Goal: Connect with others: Connect with other users

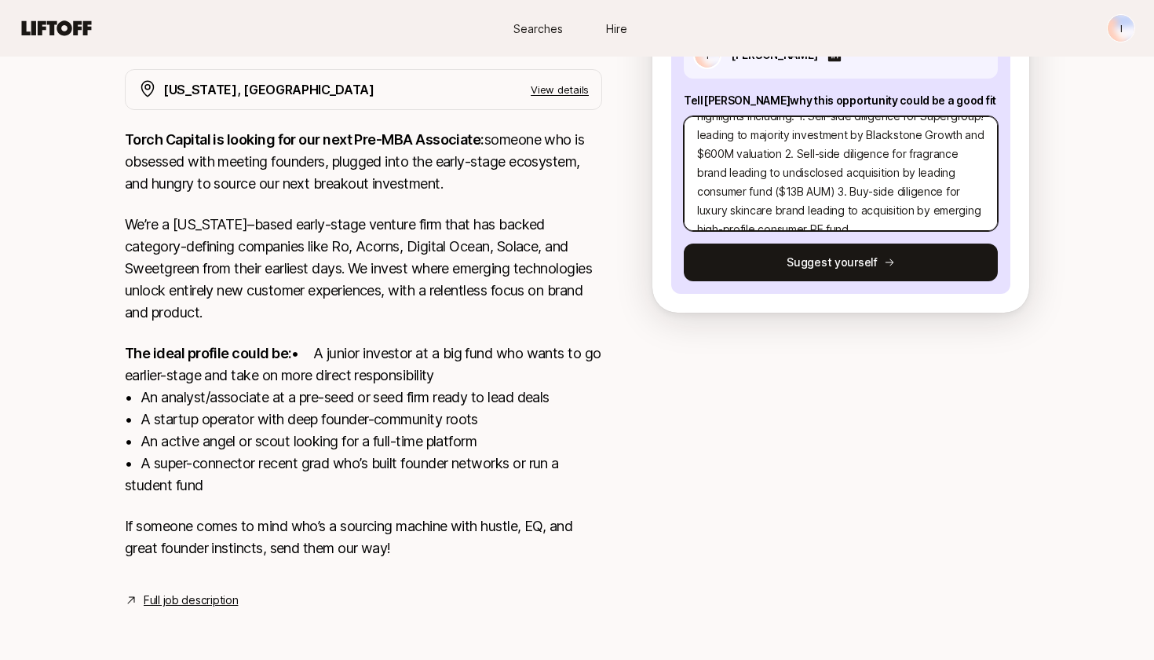
scroll to position [188, 0]
click at [865, 199] on textarea "exBCG consultant (NY Office) with strong expertise in consumer growth strategy …" at bounding box center [841, 173] width 314 height 115
type textarea "exBCG consultant (NY Office) with strong expertise in consumer growth strategy …"
type textarea "x"
type textarea "exBCG consultant (NY Office) with strong expertise in consumer growth strategy …"
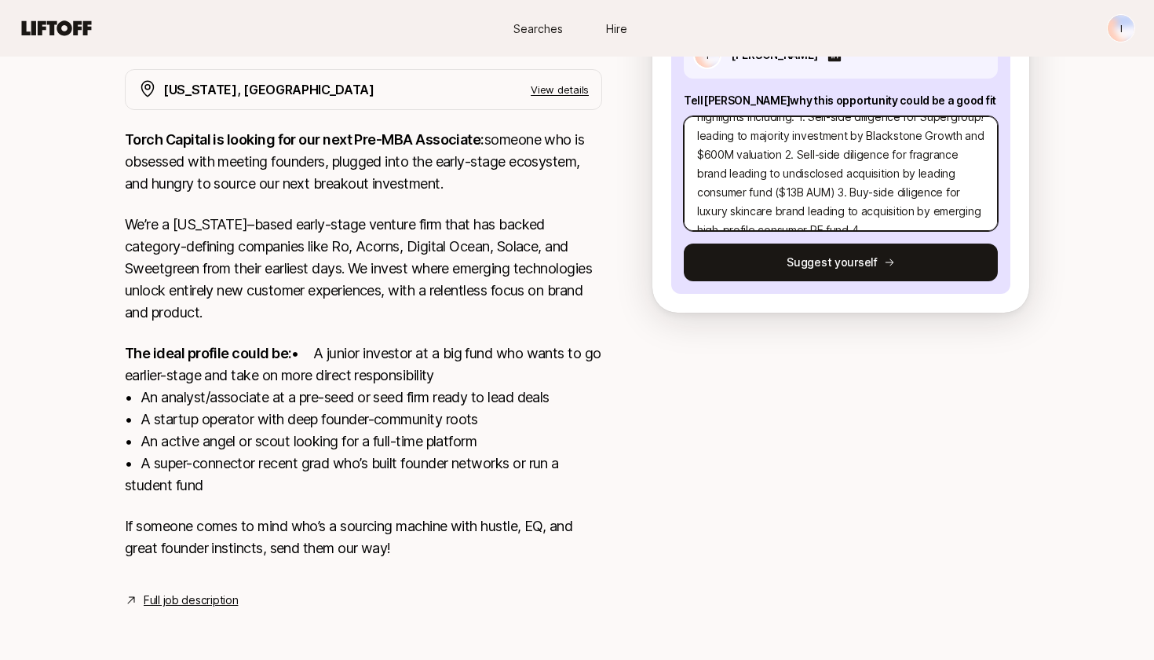
type textarea "x"
type textarea "exBCG consultant (NY Office) with strong expertise in consumer growth strategy …"
type textarea "x"
type textarea "exBCG consultant (NY Office) with strong expertise in consumer growth strategy …"
type textarea "x"
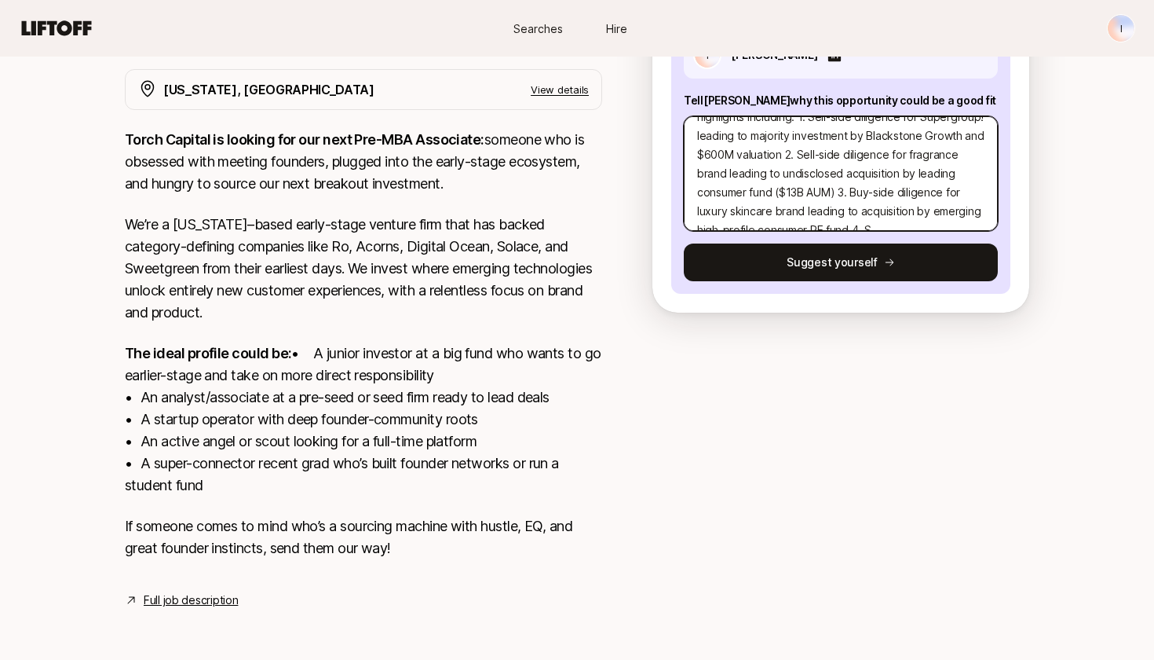
type textarea "exBCG consultant (NY Office) with strong expertise in consumer growth strategy …"
type textarea "x"
type textarea "exBCG consultant (NY Office) with strong expertise in consumer growth strategy …"
type textarea "x"
type textarea "exBCG consultant (NY Office) with strong expertise in consumer growth strategy …"
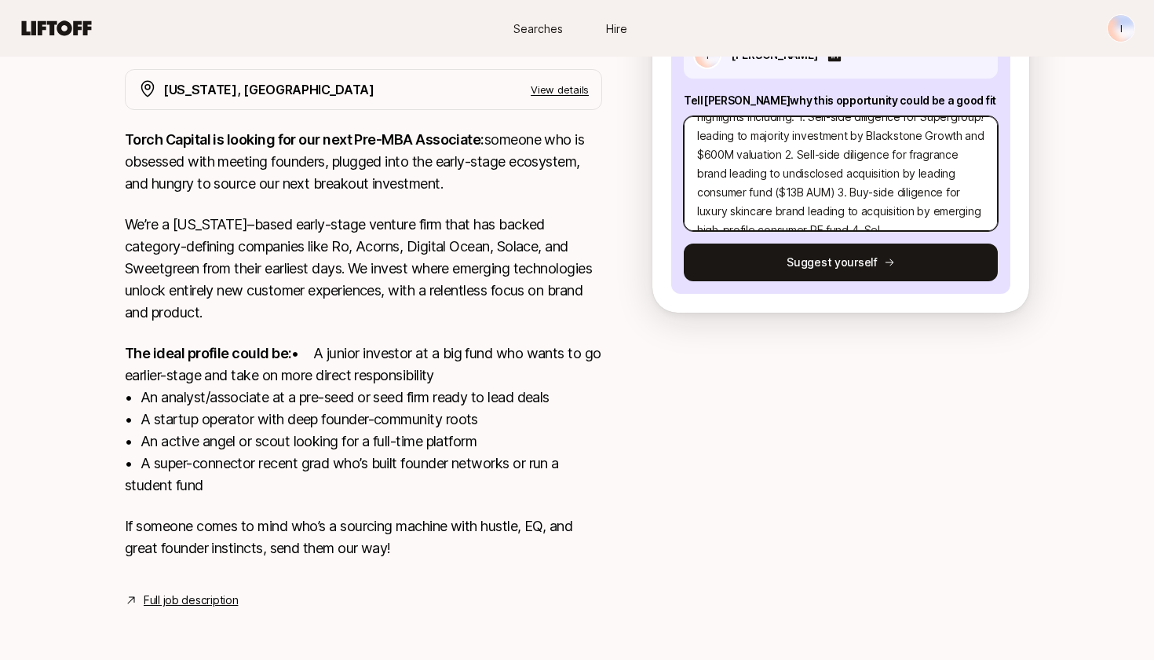
type textarea "x"
type textarea "exBCG consultant (NY Office) with strong expertise in consumer growth strategy …"
type textarea "x"
type textarea "exBCG consultant (NY Office) with strong expertise in consumer growth strategy …"
type textarea "x"
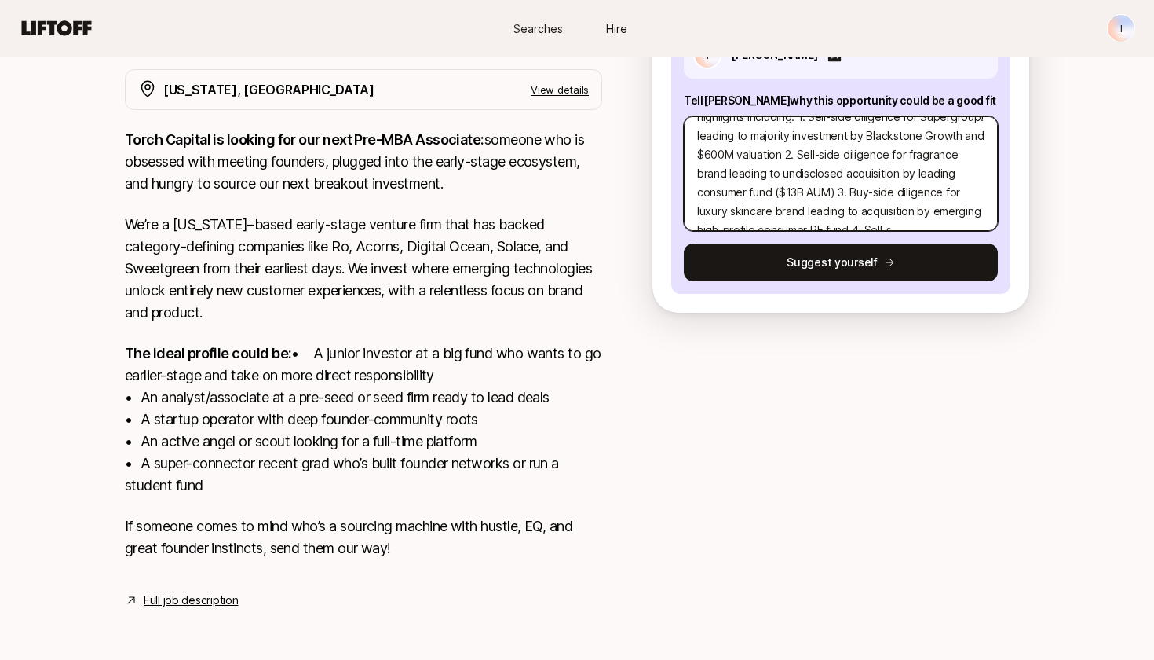
type textarea "exBCG consultant (NY Office) with strong expertise in consumer growth strategy …"
type textarea "x"
type textarea "exBCG consultant (NY Office) with strong expertise in consumer growth strategy …"
type textarea "x"
type textarea "exBCG consultant (NY Office) with strong expertise in consumer growth strategy …"
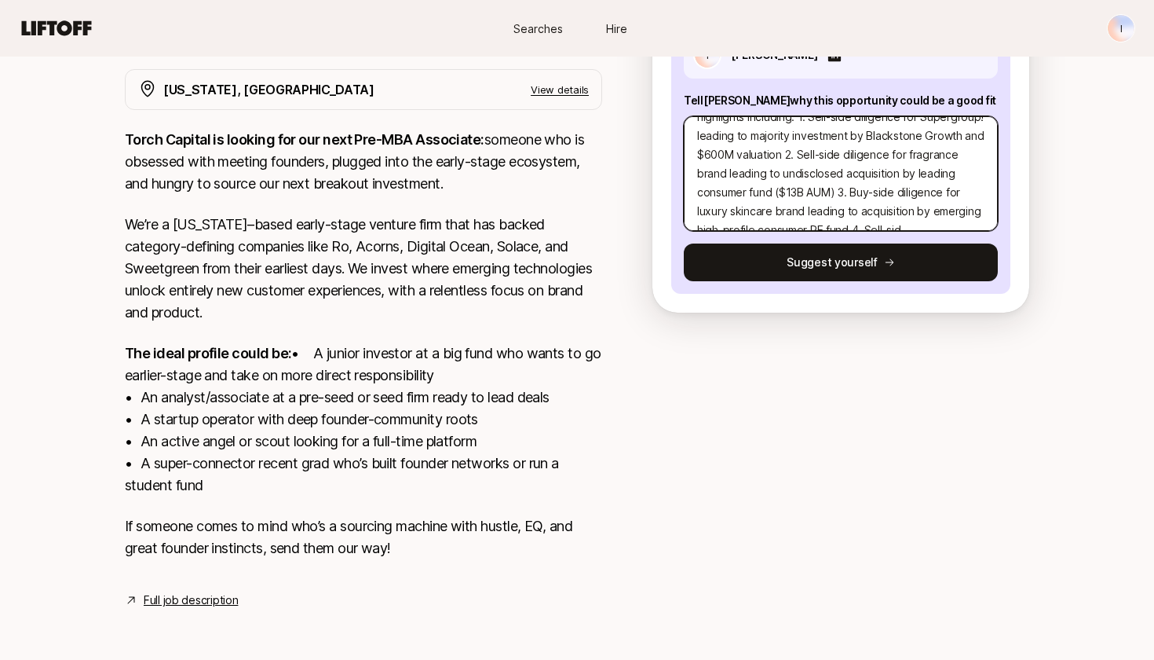
type textarea "x"
type textarea "exBCG consultant (NY Office) with strong expertise in consumer growth strategy …"
type textarea "x"
type textarea "exBCG consultant (NY Office) with strong expertise in consumer growth strategy …"
type textarea "x"
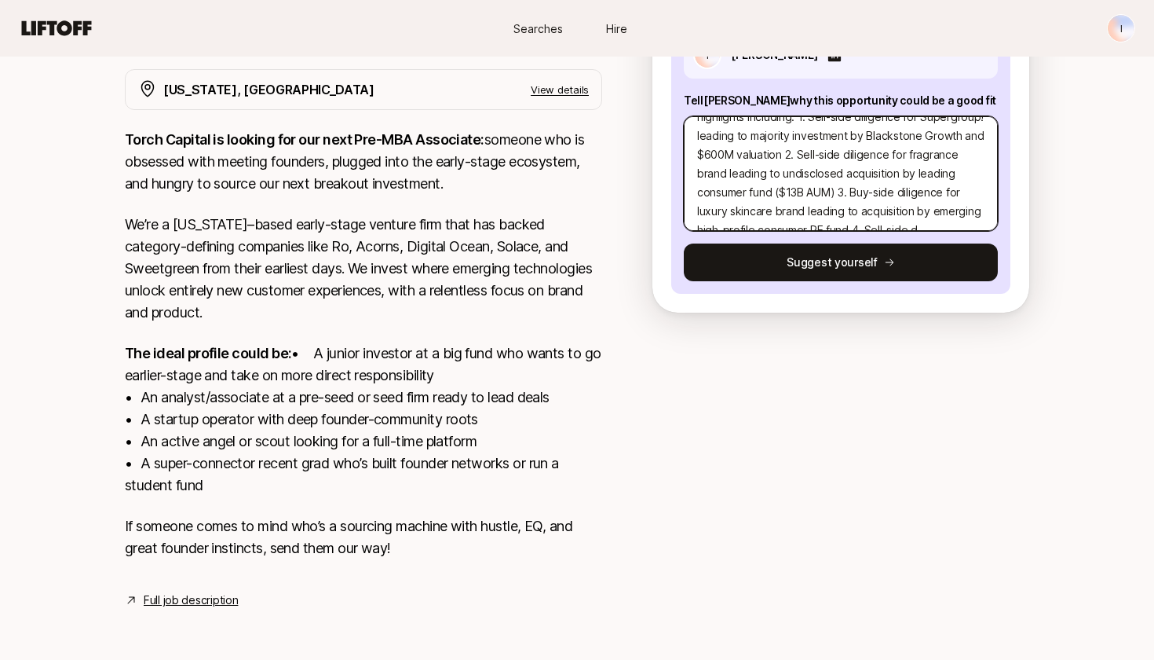
type textarea "exBCG consultant (NY Office) with strong expertise in consumer growth strategy …"
type textarea "x"
type textarea "exBCG consultant (NY Office) with strong expertise in consumer growth strategy …"
type textarea "x"
type textarea "exBCG consultant (NY Office) with strong expertise in consumer growth strategy …"
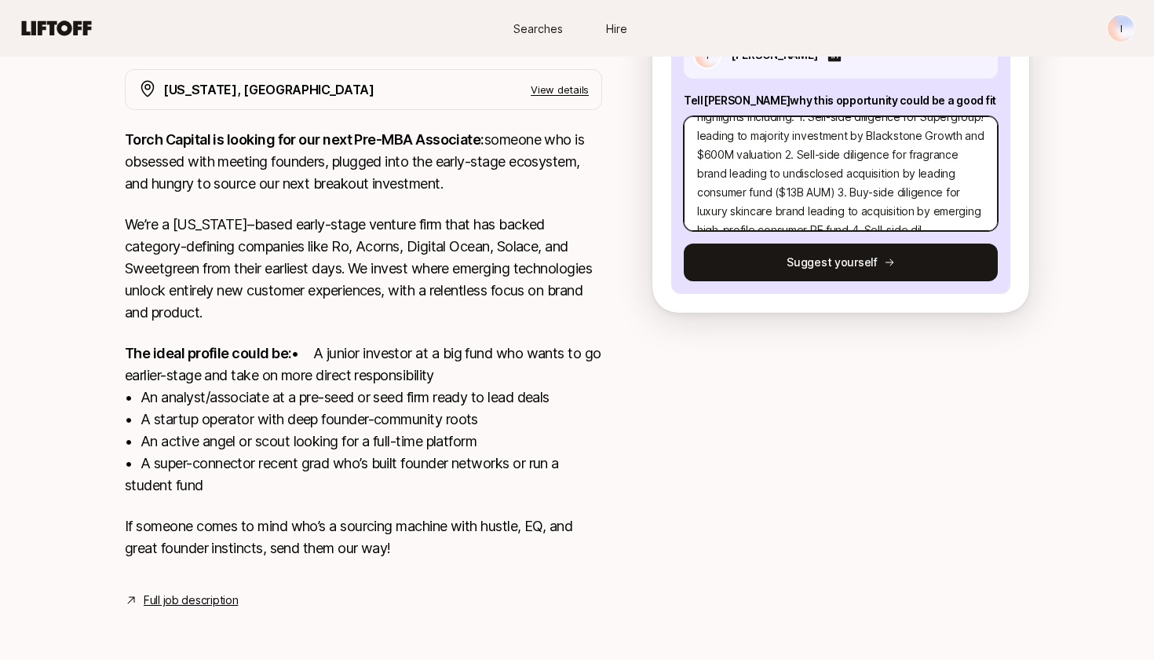
type textarea "x"
type textarea "exBCG consultant (NY Office) with strong expertise in consumer growth strategy …"
type textarea "x"
type textarea "exBCG consultant (NY Office) with strong expertise in consumer growth strategy …"
type textarea "x"
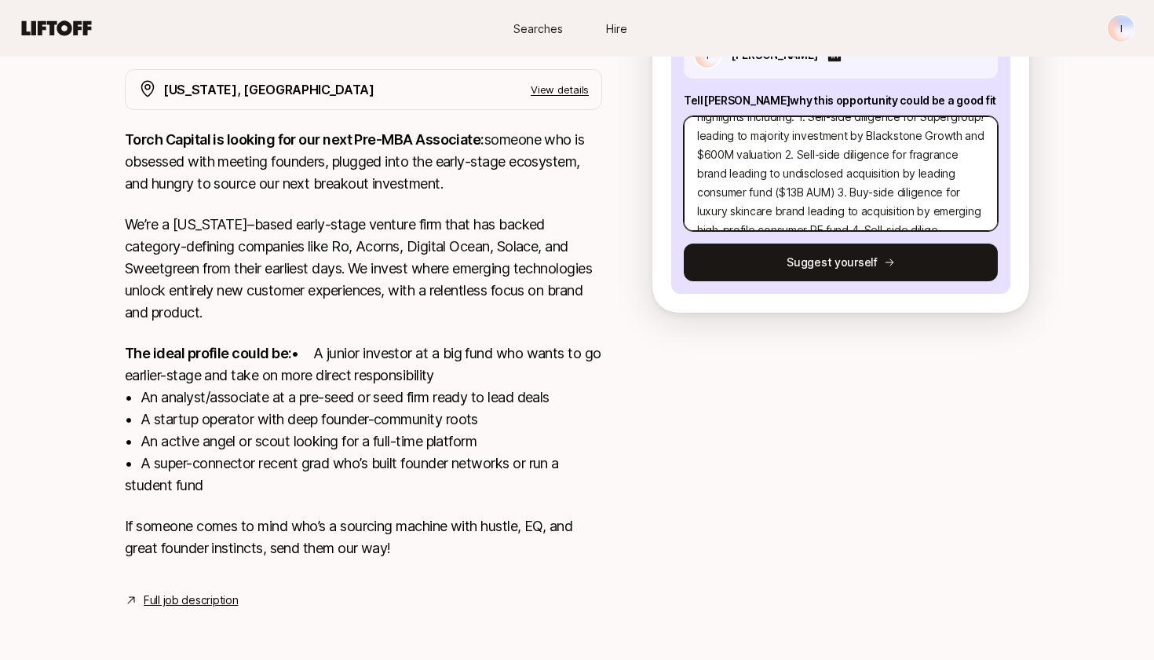
type textarea "exBCG consultant (NY Office) with strong expertise in consumer growth strategy …"
type textarea "x"
type textarea "exBCG consultant (NY Office) with strong expertise in consumer growth strategy …"
type textarea "x"
type textarea "exBCG consultant (NY Office) with strong expertise in consumer growth strategy …"
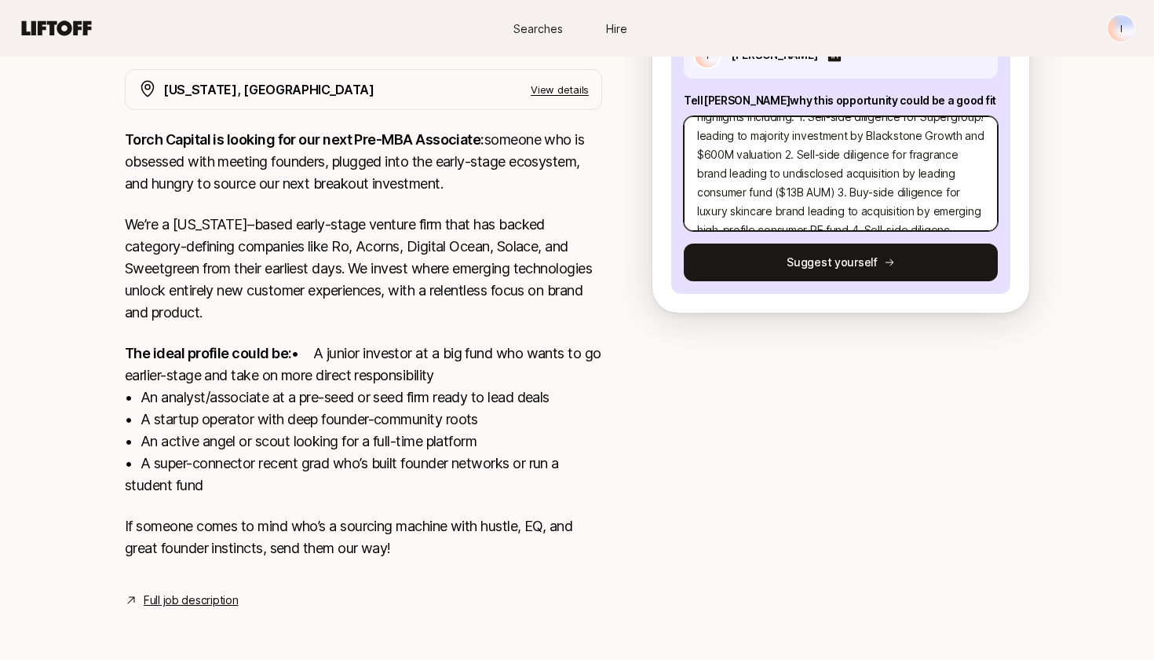
type textarea "x"
type textarea "exBCG consultant (NY Office) with strong expertise in consumer growth strategy …"
type textarea "x"
type textarea "exBCG consultant (NY Office) with strong expertise in consumer growth strategy …"
type textarea "x"
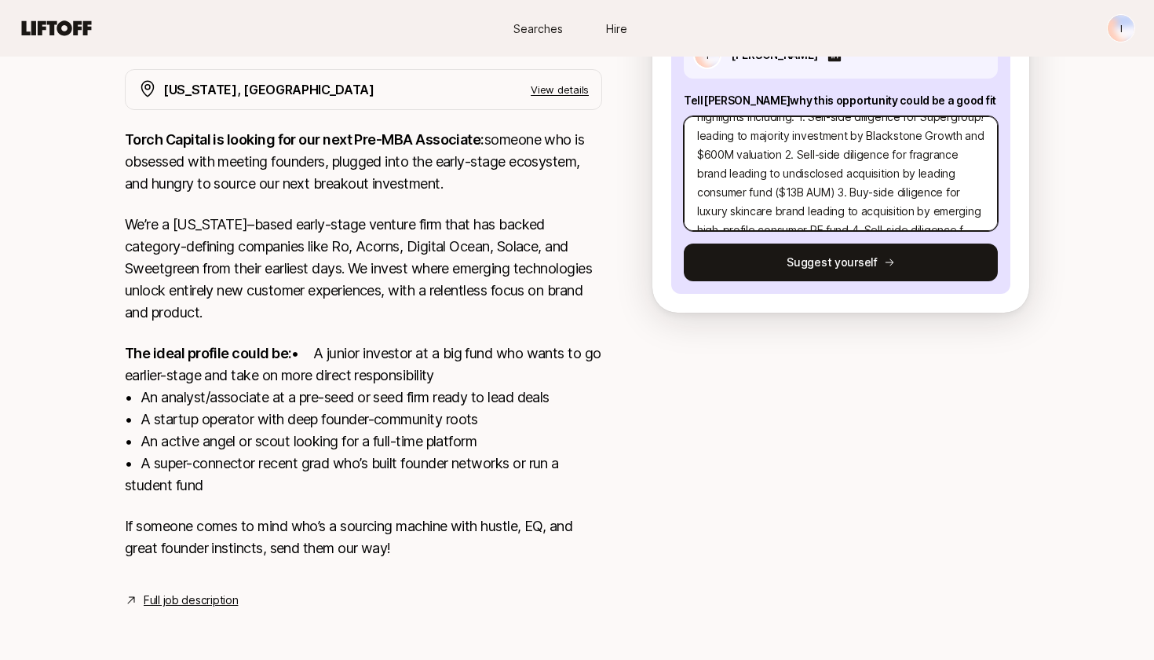
type textarea "exBCG consultant (NY Office) with strong expertise in consumer growth strategy …"
type textarea "x"
type textarea "exBCG consultant (NY Office) with strong expertise in consumer growth strategy …"
type textarea "x"
type textarea "exBCG consultant (NY Office) with strong expertise in consumer growth strategy …"
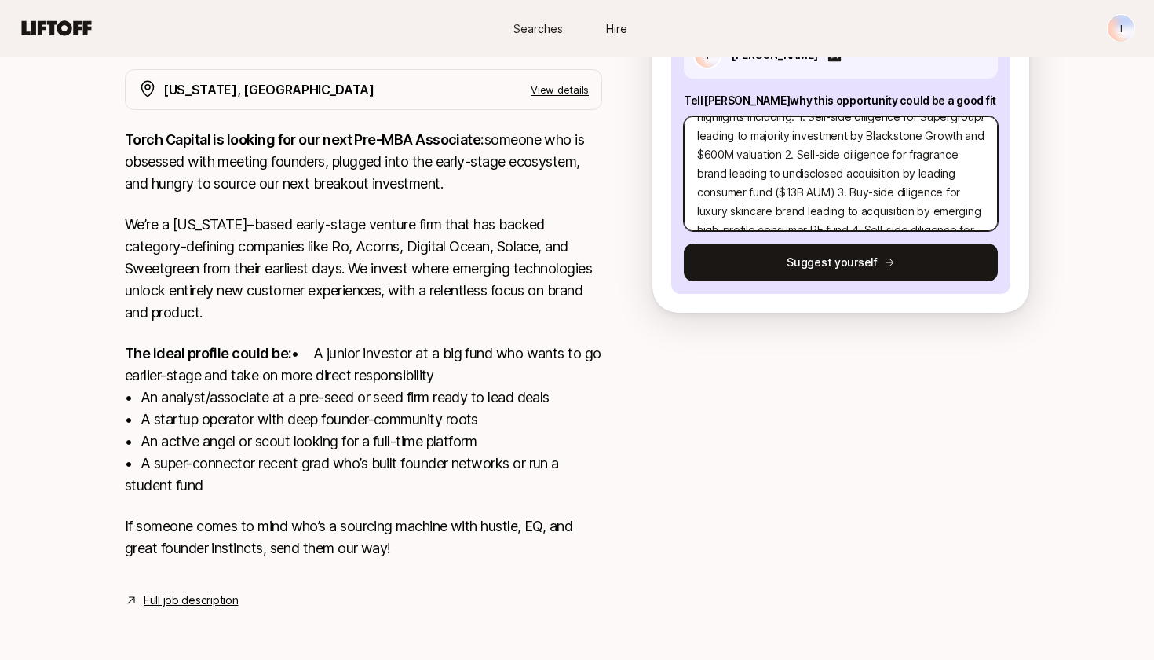
type textarea "x"
drag, startPoint x: 978, startPoint y: 196, endPoint x: 855, endPoint y: 194, distance: 122.5
click at [855, 194] on textarea "exBCG consultant (NY Office) with strong expertise in consumer growth strategy …" at bounding box center [841, 173] width 314 height 115
type textarea "exBCG consultant (NY Office) with strong expertise in consumer growth strategy …"
type textarea "x"
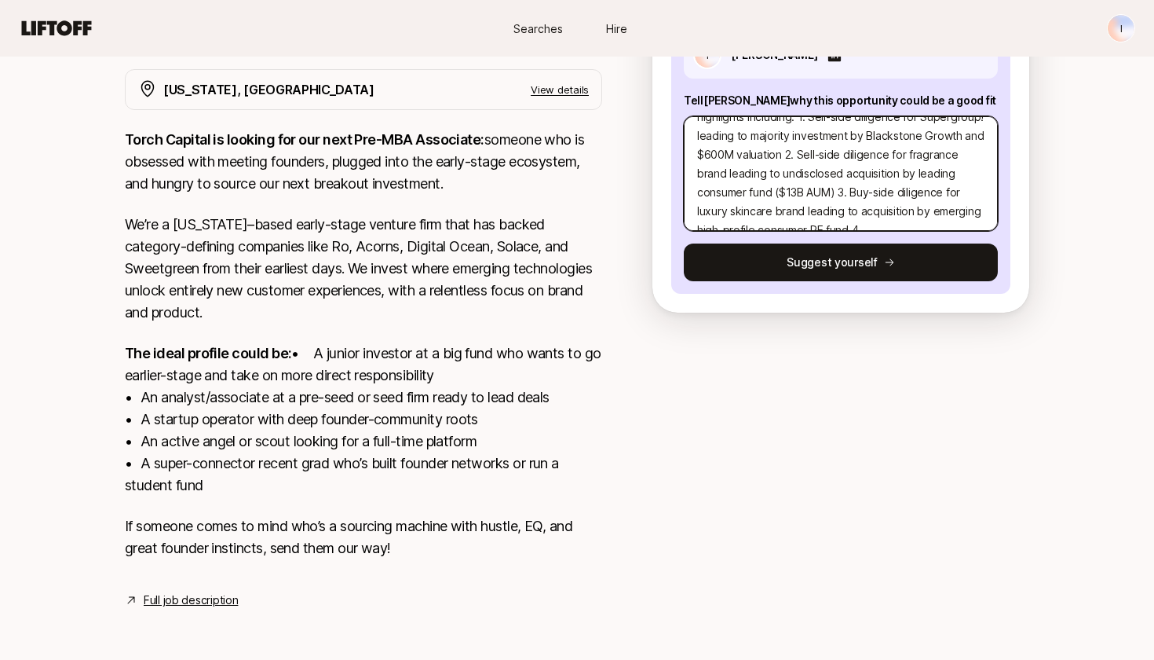
type textarea "exBCG consultant (NY Office) with strong expertise in consumer growth strategy …"
type textarea "x"
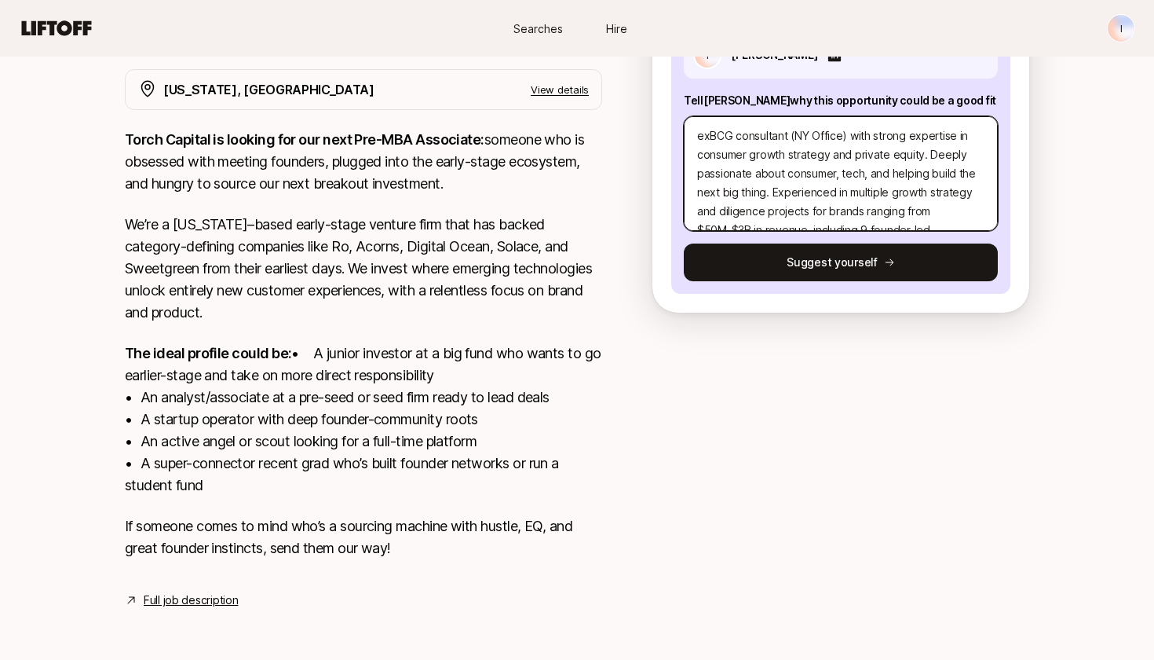
scroll to position [0, 0]
click at [921, 137] on textarea "exBCG consultant (NY Office) with strong expertise in consumer growth strategy …" at bounding box center [841, 173] width 314 height 115
type textarea "exBCG consultant (NY Office) with strong expertise in consumer growth strategy …"
type textarea "x"
type textarea "exBCG consultant (NY Office) with strong expertise in consumer growth strategy …"
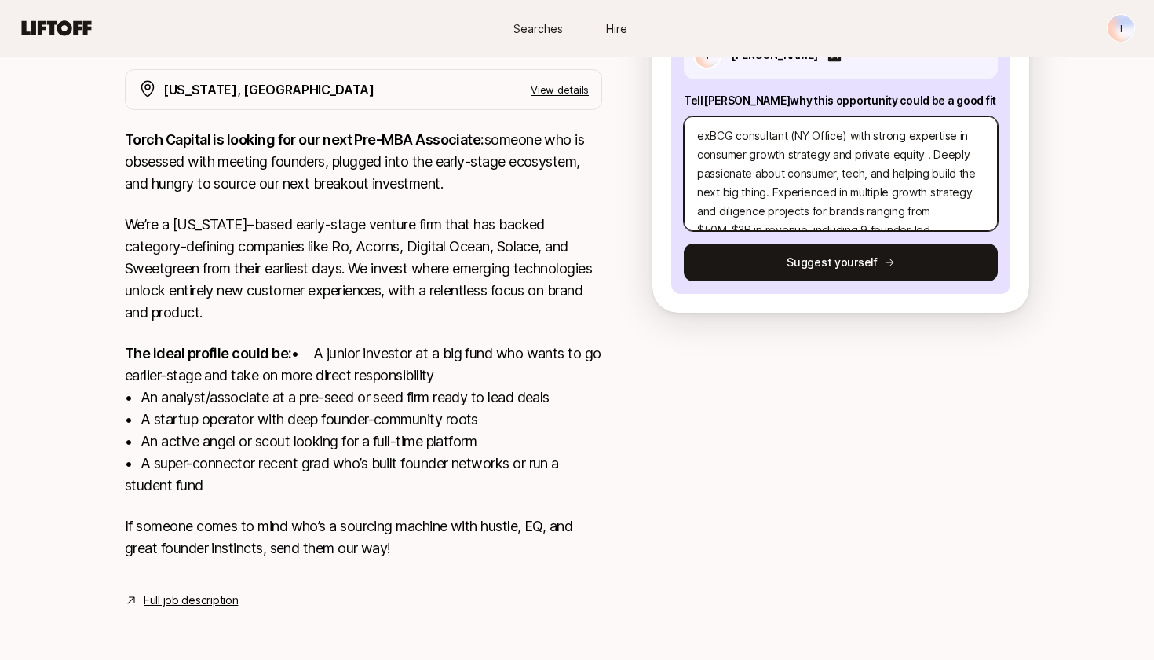
type textarea "x"
type textarea "exBCG consultant (NY Office) with strong expertise in consumer growth strategy …"
type textarea "x"
type textarea "exBCG consultant (NY Office) with strong expertise in consumer growth strategy …"
type textarea "x"
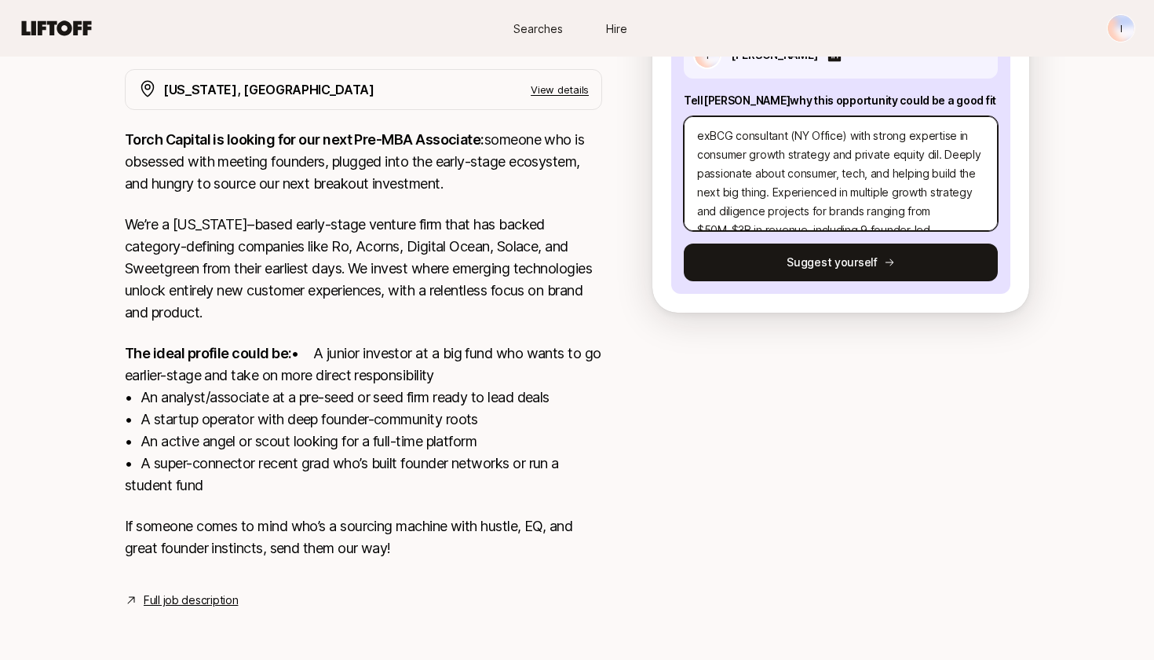
type textarea "exBCG consultant (NY Office) with strong expertise in consumer growth strategy …"
type textarea "x"
type textarea "exBCG consultant (NY Office) with strong expertise in consumer growth strategy …"
type textarea "x"
type textarea "exBCG consultant (NY Office) with strong expertise in consumer growth strategy …"
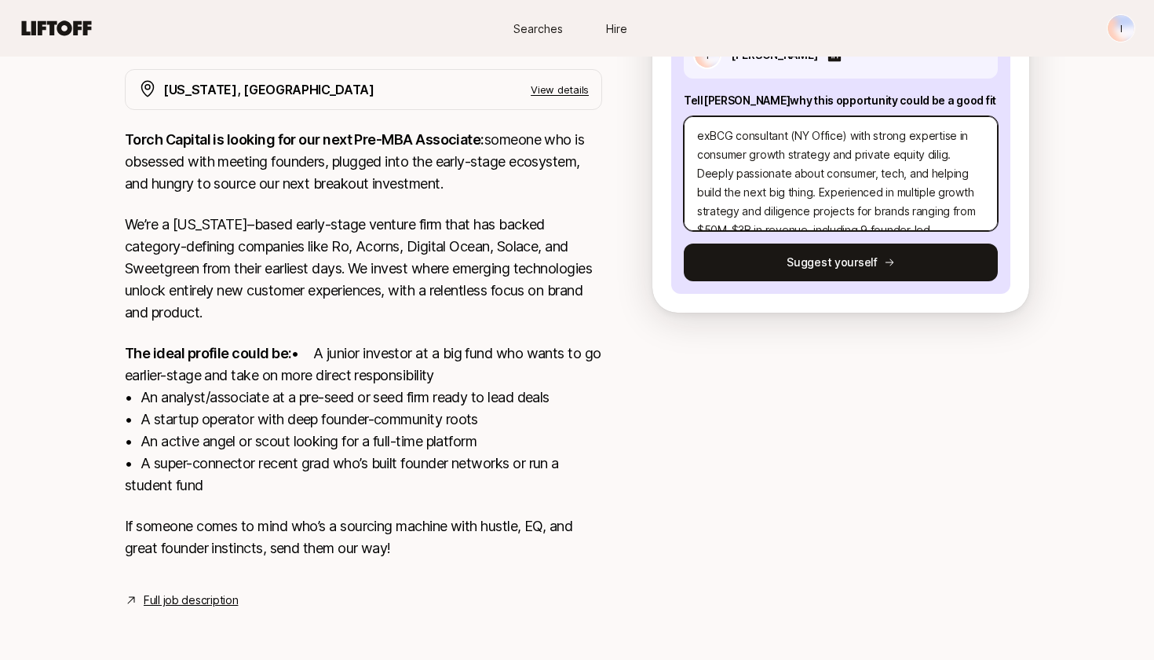
type textarea "x"
type textarea "exBCG consultant (NY Office) with strong expertise in consumer growth strategy …"
type textarea "x"
type textarea "exBCG consultant (NY Office) with strong expertise in consumer growth strategy …"
type textarea "x"
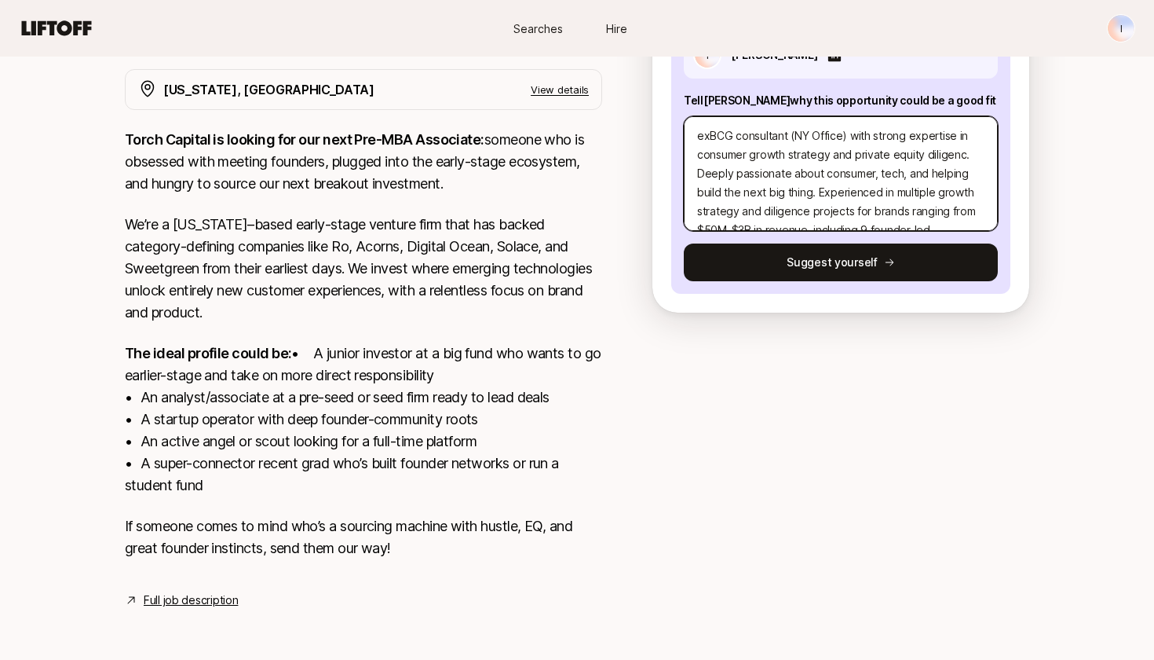
type textarea "exBCG consultant (NY Office) with strong expertise in consumer growth strategy …"
type textarea "x"
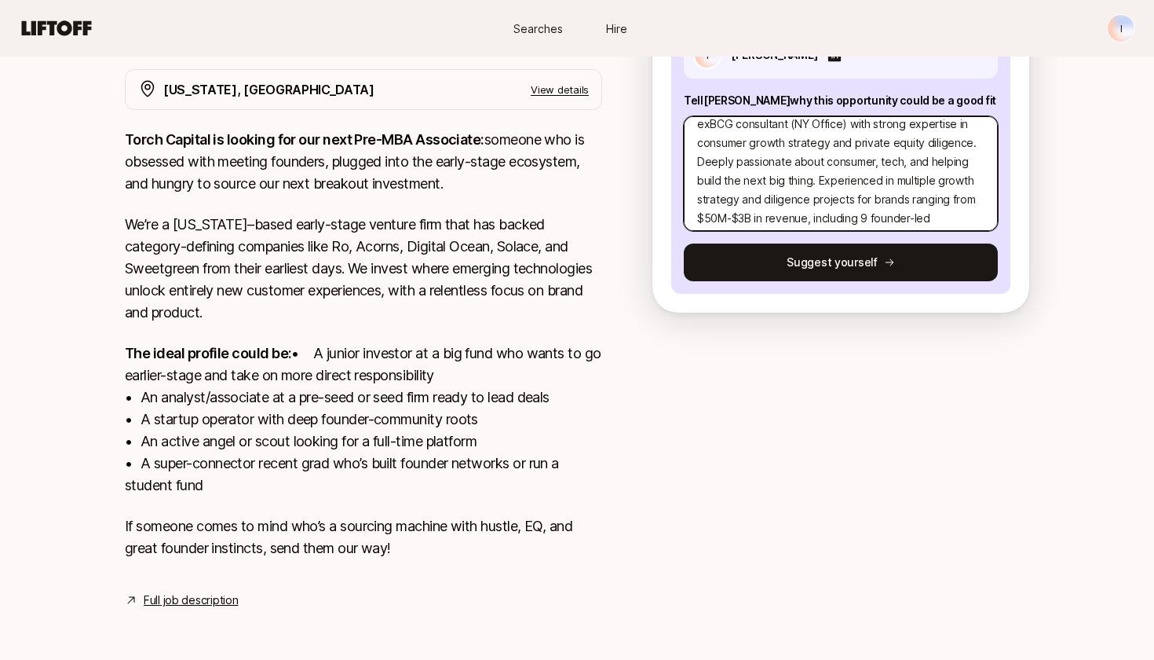
scroll to position [18, 0]
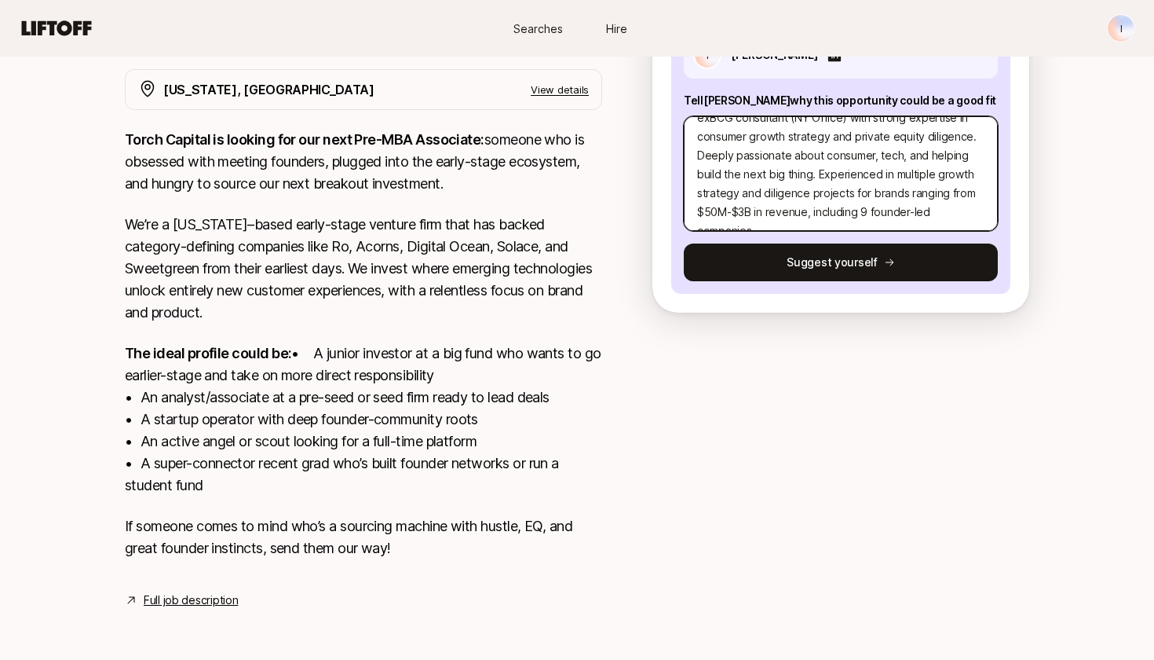
click at [831, 119] on textarea "exBCG consultant (NY Office) with strong expertise in consumer growth strategy …" at bounding box center [841, 173] width 314 height 115
type textarea "exBCG consultant (NY Office) with strong expertise in consumer growth strategya…"
type textarea "x"
type textarea "exBCG consultant (NY Office) with strong expertise in consumer growth strategy,…"
type textarea "x"
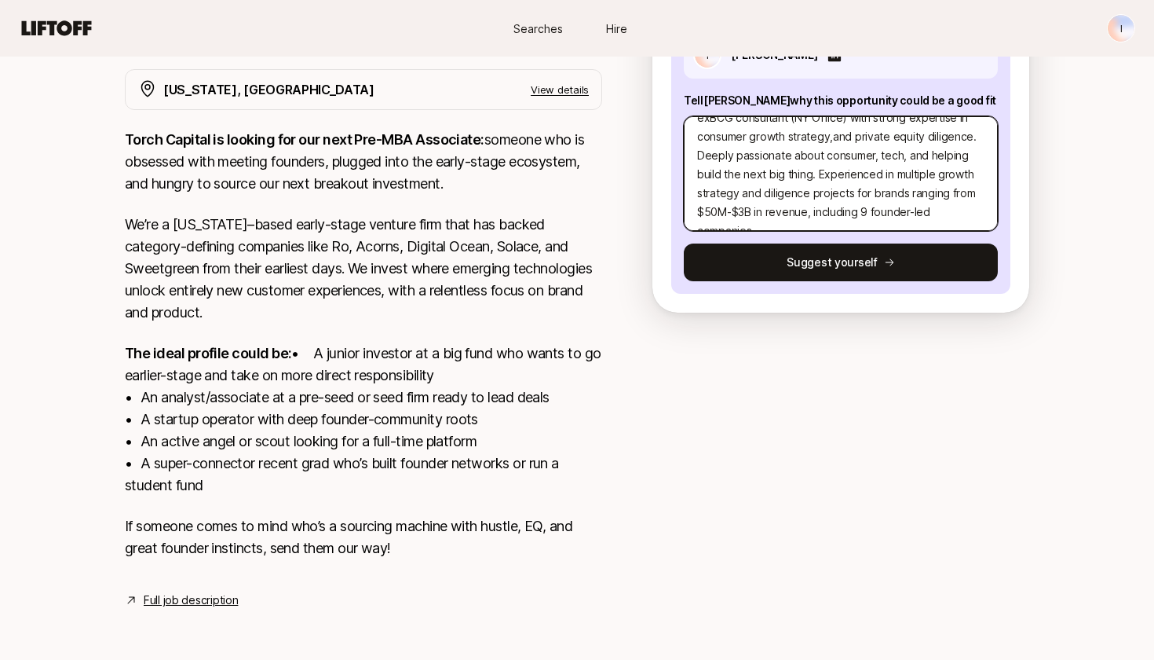
type textarea "exBCG consultant (NY Office) with strong expertise in consumer growth strategy,…"
type textarea "x"
type textarea "exBCG consultant (NY Office) with strong expertise in consumer growth strategy,…"
type textarea "x"
type textarea "exBCG consultant (NY Office) with strong expertise in consumer growth strategy,…"
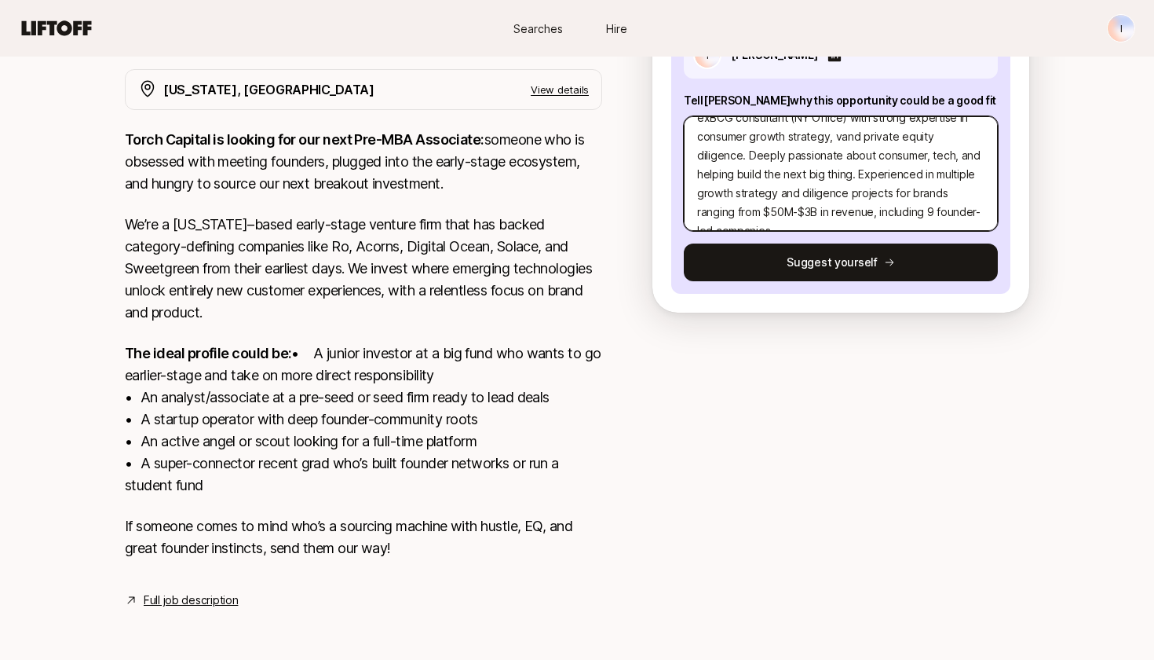
type textarea "x"
type textarea "exBCG consultant (NY Office) with strong expertise in consumer growth strategy,…"
type textarea "x"
type textarea "exBCG consultant (NY Office) with strong expertise in consumer growth strategy,…"
type textarea "x"
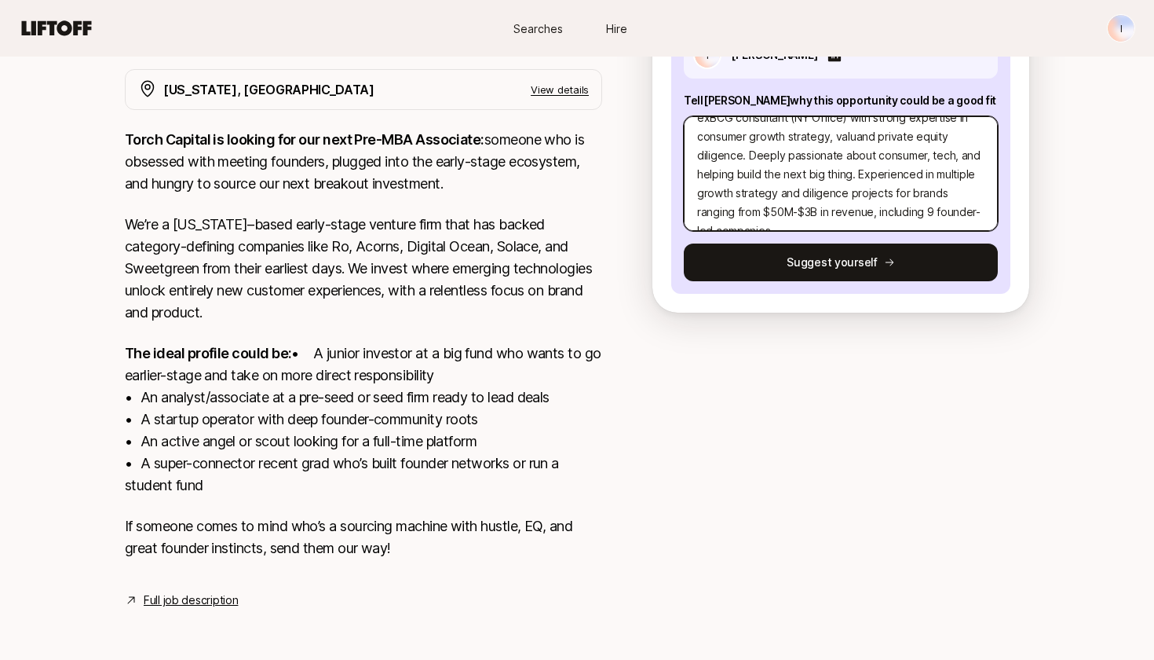
type textarea "exBCG consultant (NY Office) with strong expertise in consumer growth strategy,…"
type textarea "x"
type textarea "exBCG consultant (NY Office) with strong expertise in consumer growth strategy,…"
type textarea "x"
type textarea "exBCG consultant (NY Office) with strong expertise in consumer growth strategy,…"
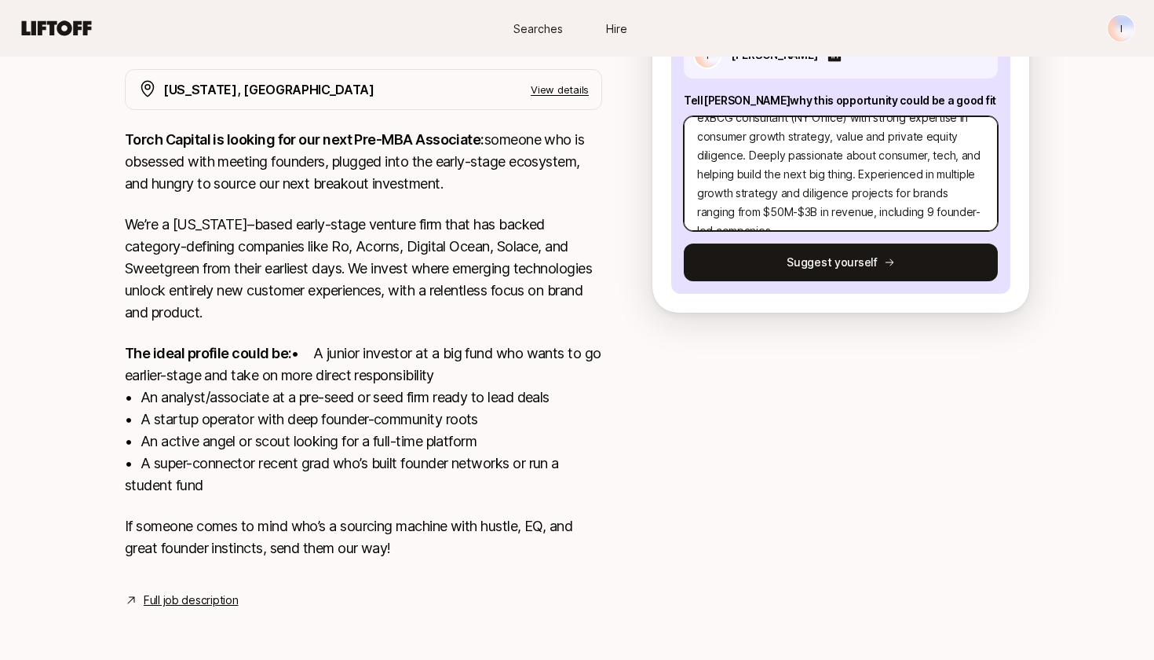
type textarea "x"
type textarea "exBCG consultant (NY Office) with strong expertise in consumer growth strategy,…"
type textarea "x"
type textarea "exBCG consultant (NY Office) with strong expertise in consumer growth strategy,…"
type textarea "x"
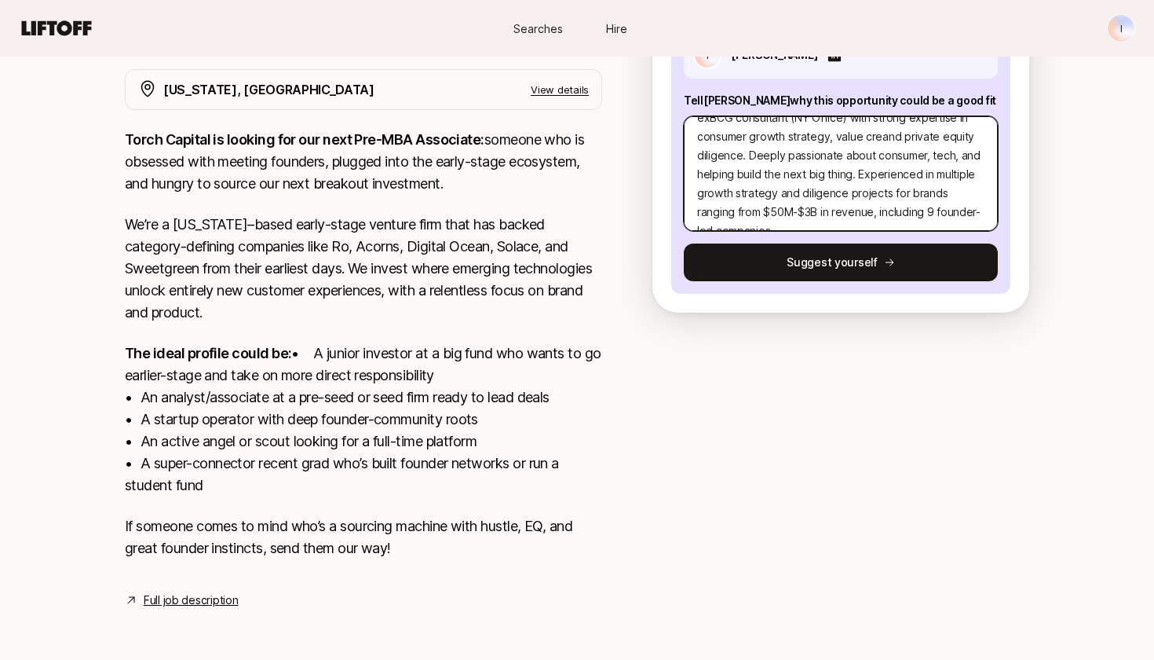
type textarea "exBCG consultant (NY Office) with strong expertise in consumer growth strategy,…"
type textarea "x"
type textarea "exBCG consultant (NY Office) with strong expertise in consumer growth strategy,…"
type textarea "x"
type textarea "exBCG consultant (NY Office) with strong expertise in consumer growth strategy,…"
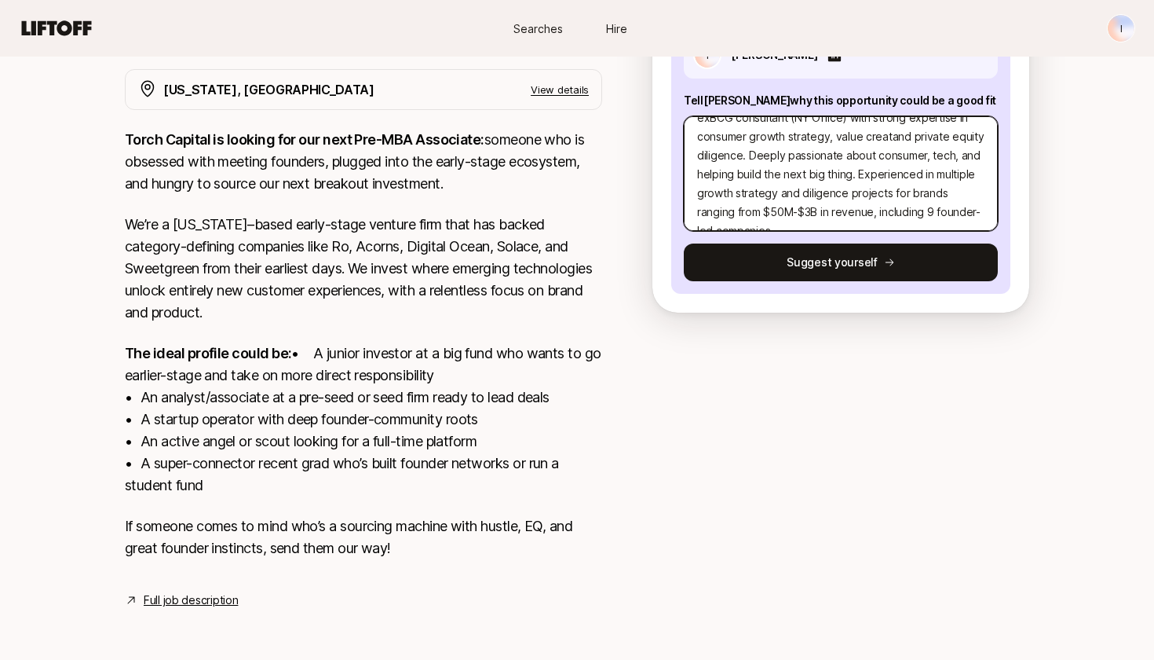
type textarea "x"
type textarea "exBCG consultant (NY Office) with strong expertise in consumer growth strategy,…"
type textarea "x"
type textarea "exBCG consultant (NY Office) with strong expertise in consumer growth strategy,…"
type textarea "x"
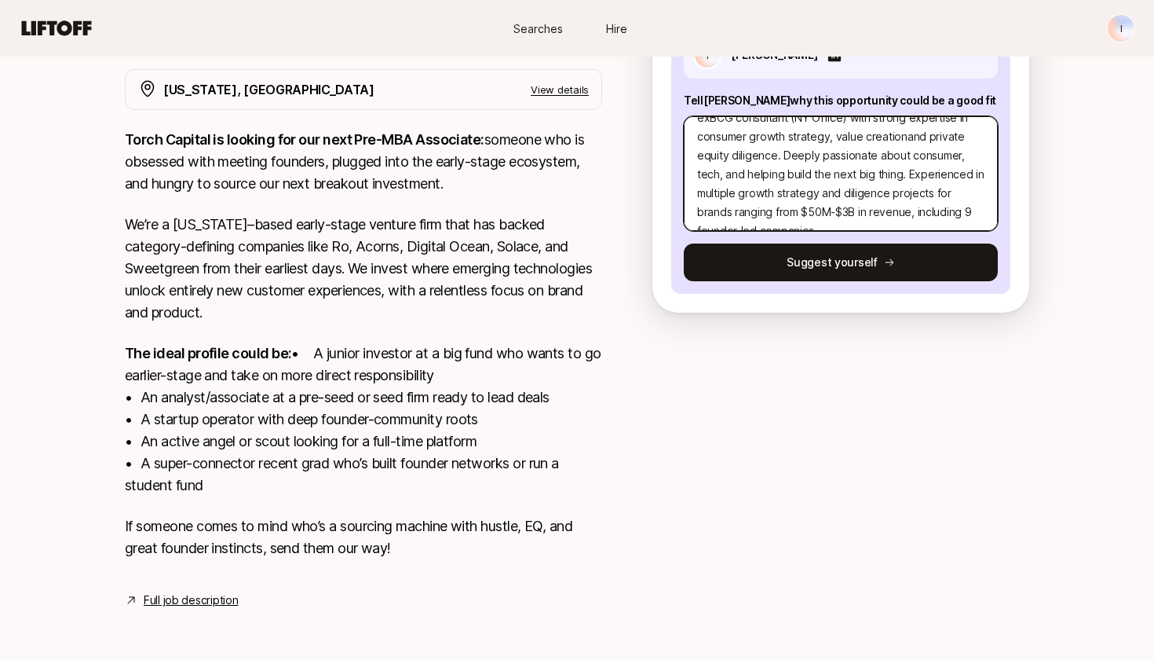
type textarea "exBCG consultant (NY Office) with strong expertise in consumer growth strategy,…"
type textarea "x"
type textarea "exBCG consultant (NY Office) with strong expertise in consumer growth strategy,…"
type textarea "x"
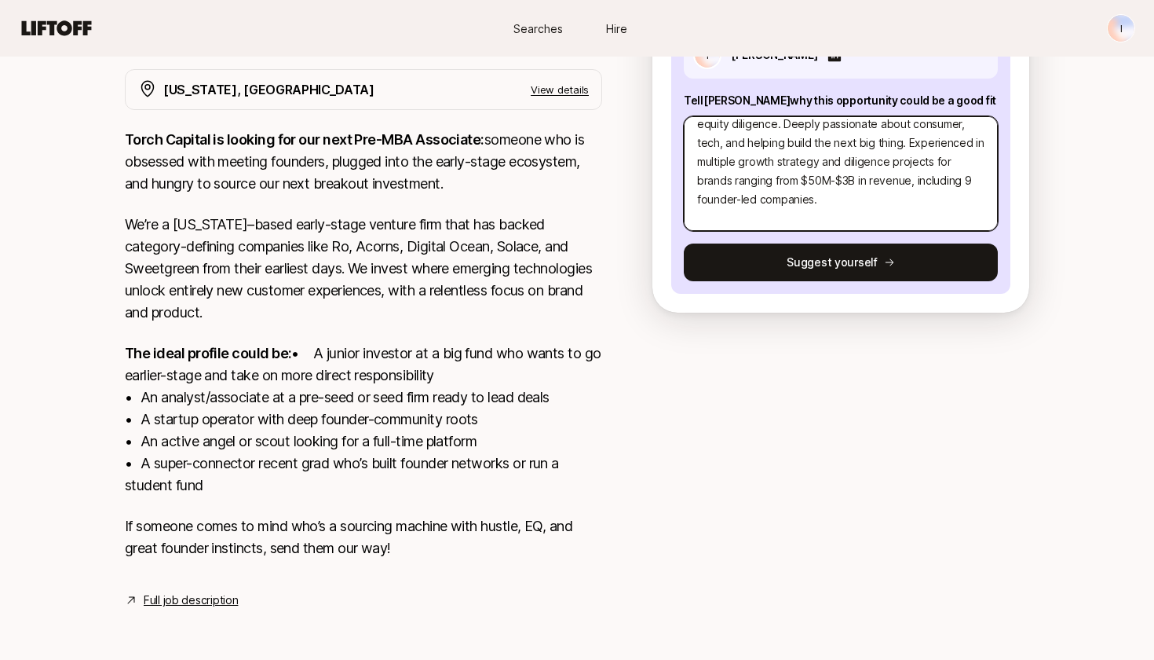
scroll to position [62, 0]
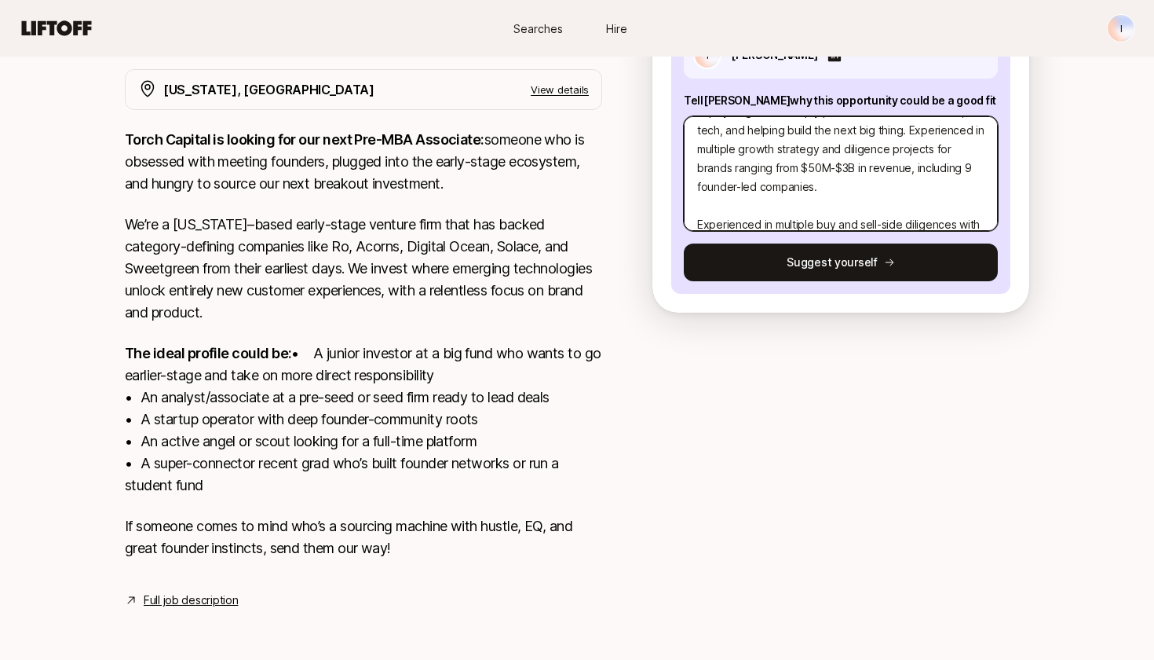
click at [848, 170] on textarea "exBCG consultant (NY Office) with strong expertise in consumer growth strategy,…" at bounding box center [841, 173] width 314 height 115
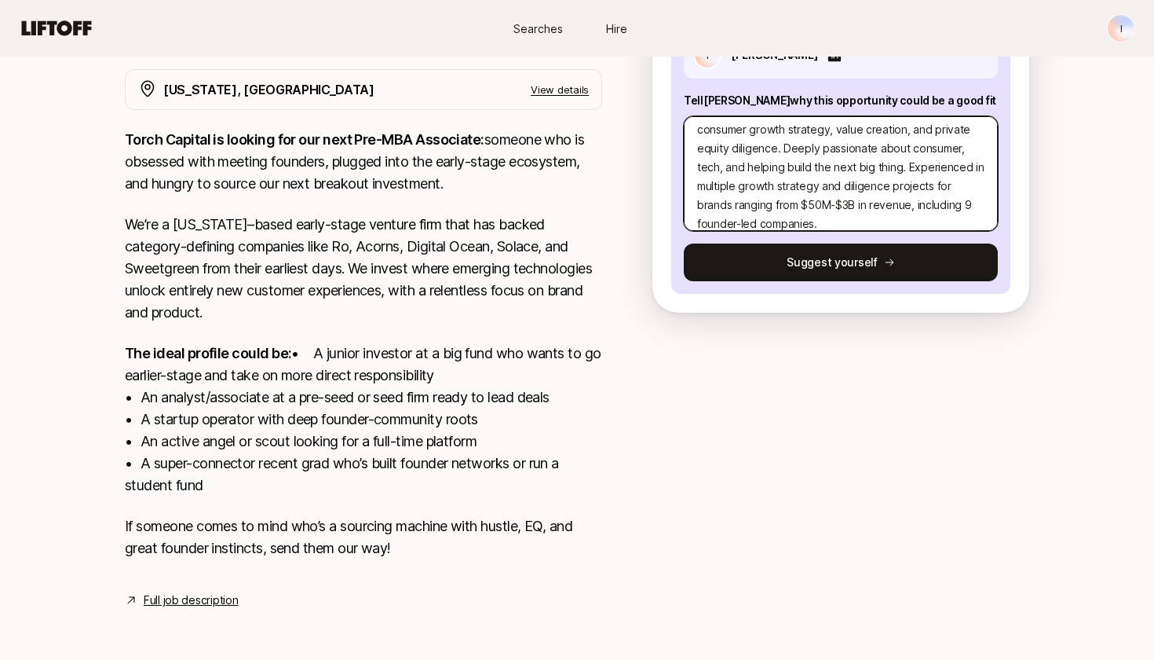
scroll to position [28, 0]
click at [907, 145] on textarea "exBCG consultant (NY Office) with strong expertise in consumer growth strategy,…" at bounding box center [841, 173] width 314 height 115
drag, startPoint x: 979, startPoint y: 143, endPoint x: 905, endPoint y: 144, distance: 73.8
click at [905, 144] on textarea "exBCG consultant (NY Office) with strong expertise in consumer growth strategy,…" at bounding box center [841, 173] width 314 height 115
type textarea "exBCG consultant (NY Office) with strong expertise in consumer growth strategy,…"
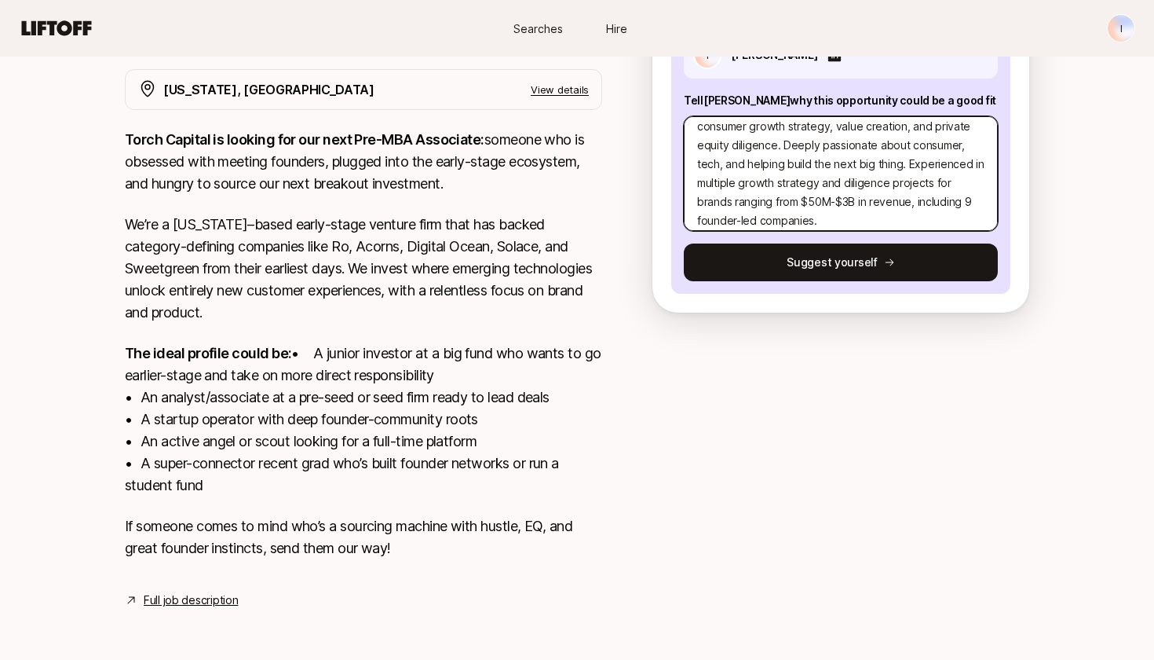
type textarea "x"
type textarea "exBCG consultant (NY Office) with strong expertise in consumer growth strategy,…"
type textarea "x"
type textarea "exBCG consultant (NY Office) with strong expertise in consumer growth strategy,…"
type textarea "x"
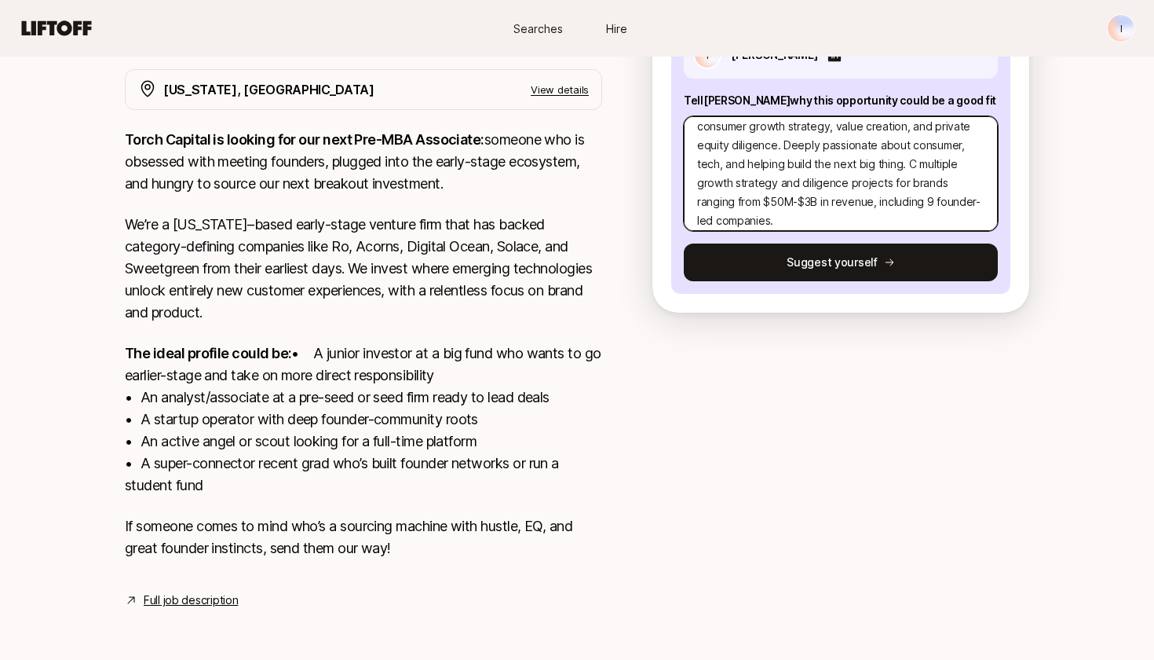
type textarea "exBCG consultant (NY Office) with strong expertise in consumer growth strategy,…"
type textarea "x"
type textarea "exBCG consultant (NY Office) with strong expertise in consumer growth strategy,…"
type textarea "x"
type textarea "exBCG consultant (NY Office) with strong expertise in consumer growth strategy,…"
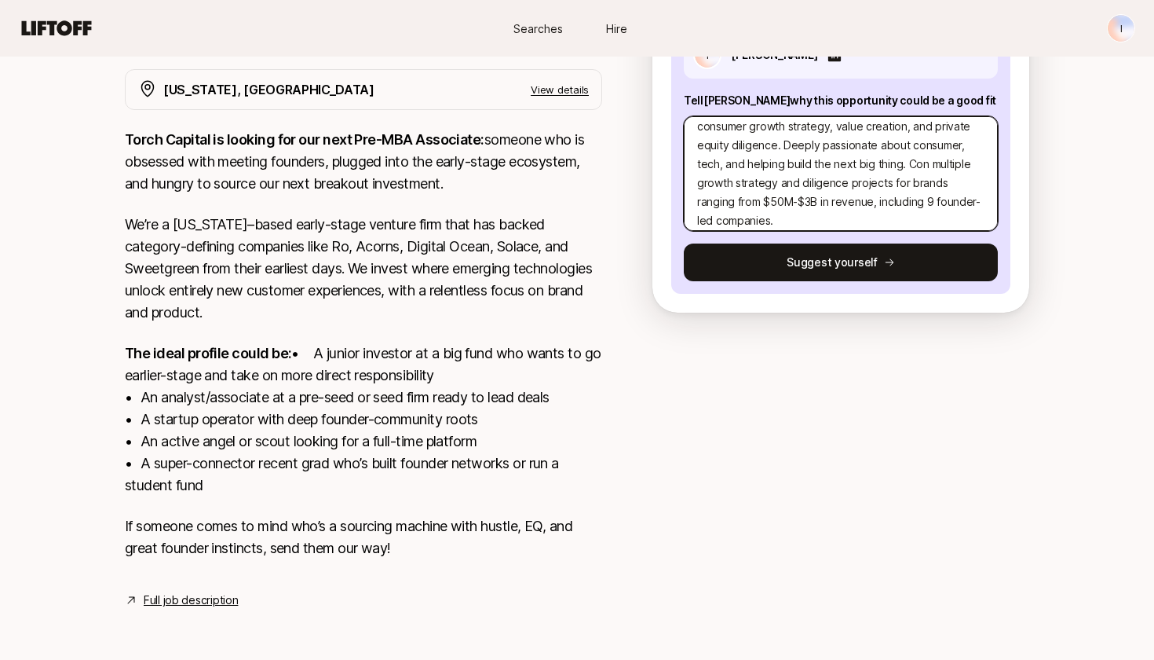
type textarea "x"
type textarea "exBCG consultant (NY Office) with strong expertise in consumer growth strategy,…"
type textarea "x"
type textarea "exBCG consultant (NY Office) with strong expertise in consumer growth strategy,…"
type textarea "x"
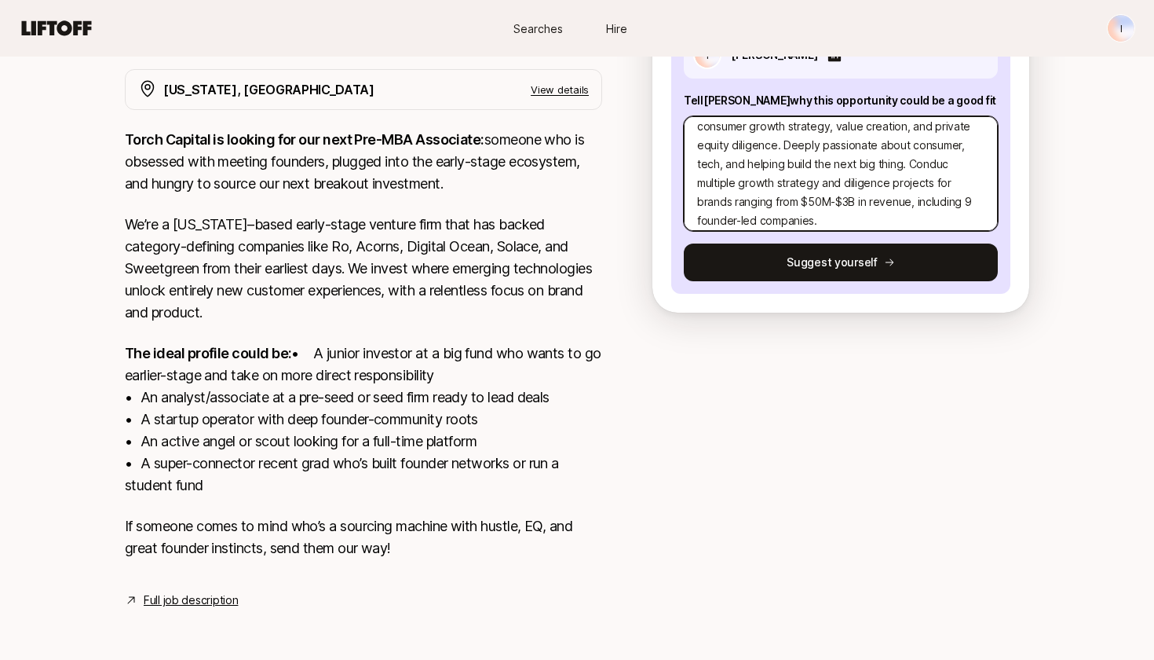
type textarea "exBCG consultant (NY Office) with strong expertise in consumer growth strategy,…"
type textarea "x"
type textarea "exBCG consultant (NY Office) with strong expertise in consumer growth strategy,…"
type textarea "x"
type textarea "exBCG consultant (NY Office) with strong expertise in consumer growth strategy,…"
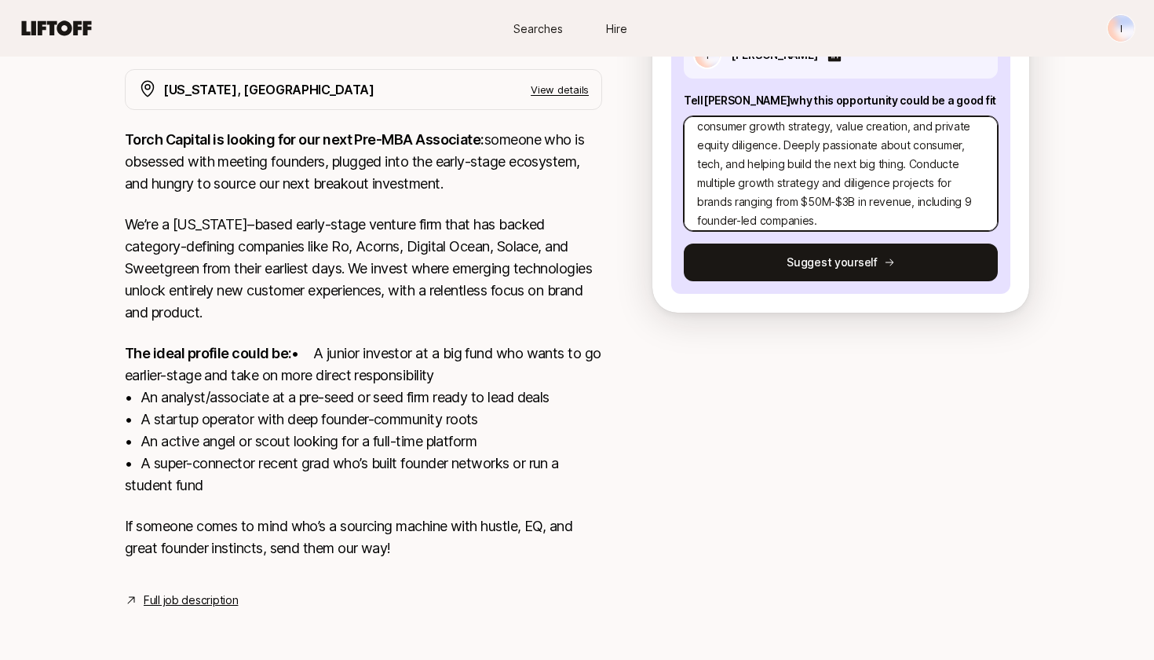
type textarea "x"
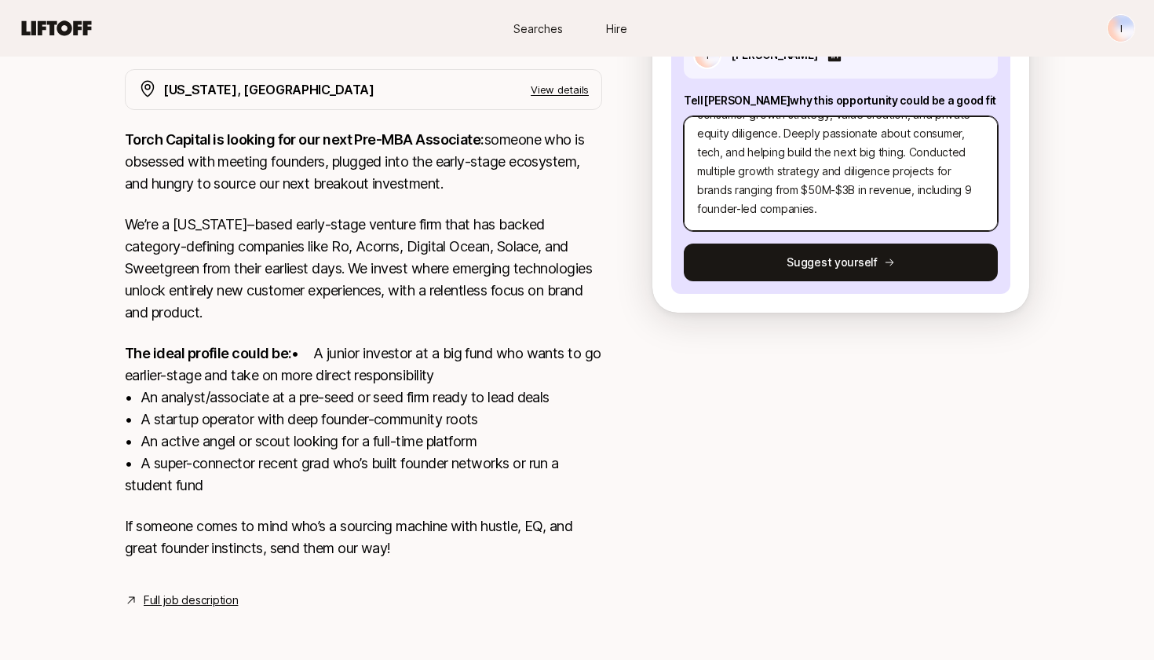
scroll to position [42, 0]
click at [719, 150] on textarea "exBCG consultant (NY Office) with strong expertise in consumer growth strategy,…" at bounding box center [841, 173] width 314 height 115
type textarea "exBCG consultant (NY Office) with strong expertise in consumer growth strategy,…"
type textarea "x"
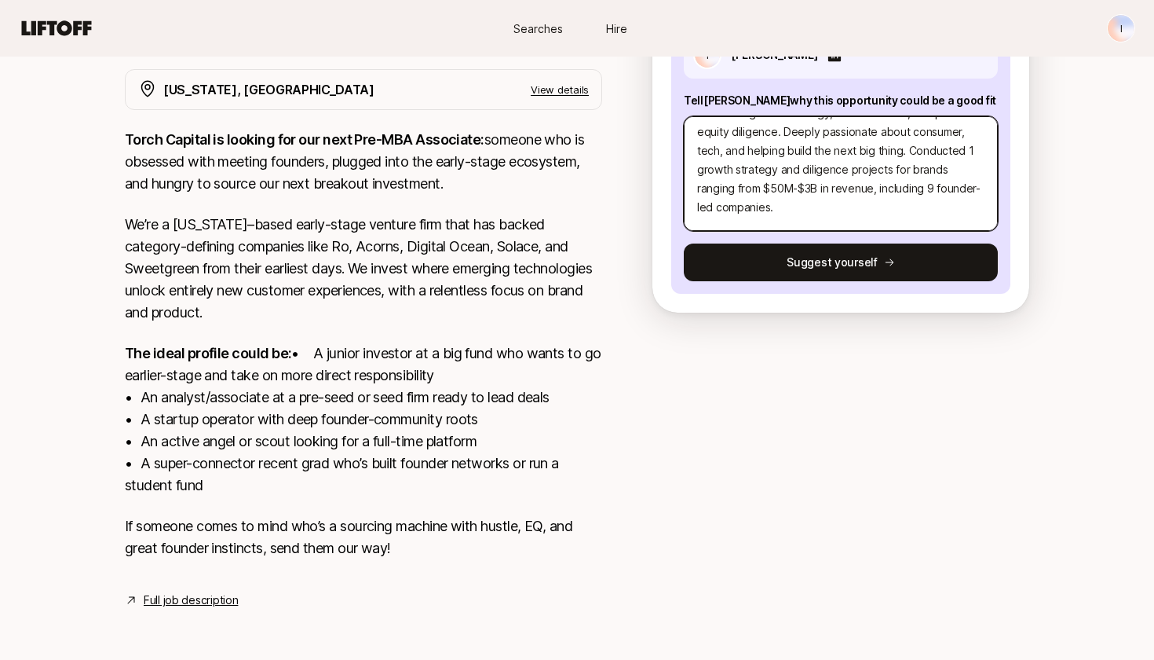
type textarea "exBCG consultant (NY Office) with strong expertise in consumer growth strategy,…"
type textarea "x"
type textarea "exBCG consultant (NY Office) with strong expertise in consumer growth strategy,…"
type textarea "x"
click at [777, 183] on textarea "exBCG consultant (NY Office) with strong expertise in consumer growth strategy,…" at bounding box center [841, 173] width 314 height 115
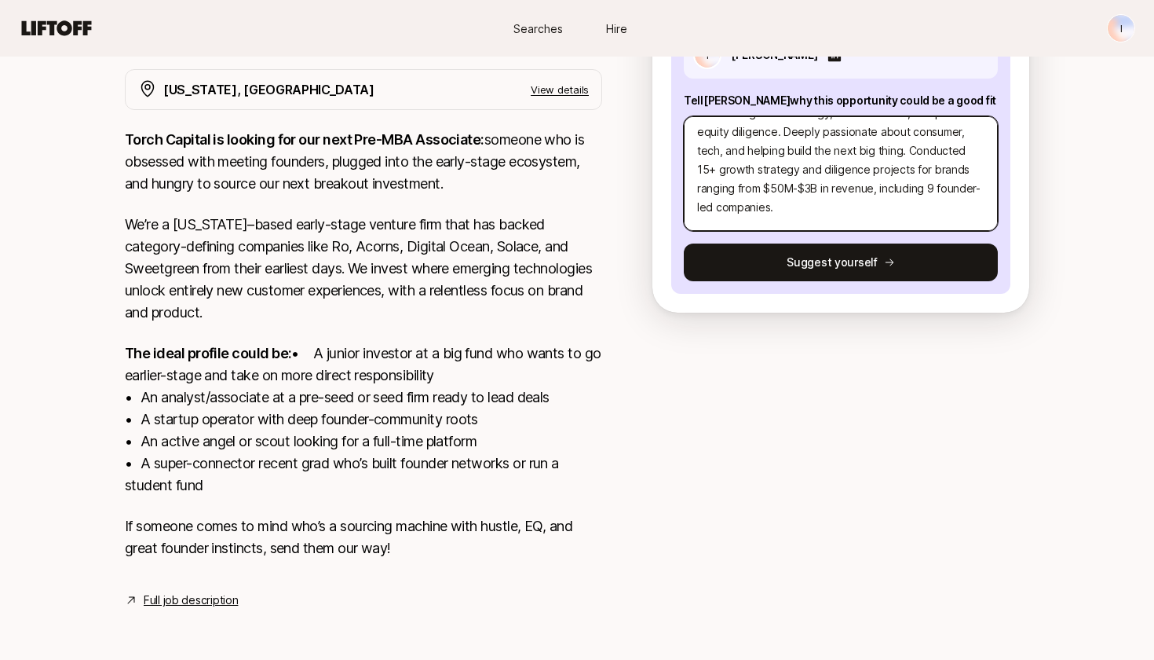
drag, startPoint x: 844, startPoint y: 151, endPoint x: 695, endPoint y: 150, distance: 149.2
click at [695, 150] on textarea "exBCG consultant (NY Office) with strong expertise in consumer growth strategy,…" at bounding box center [841, 173] width 314 height 115
type textarea "exBCG consultant (NY Office) with strong expertise in consumer growth strategy,…"
type textarea "x"
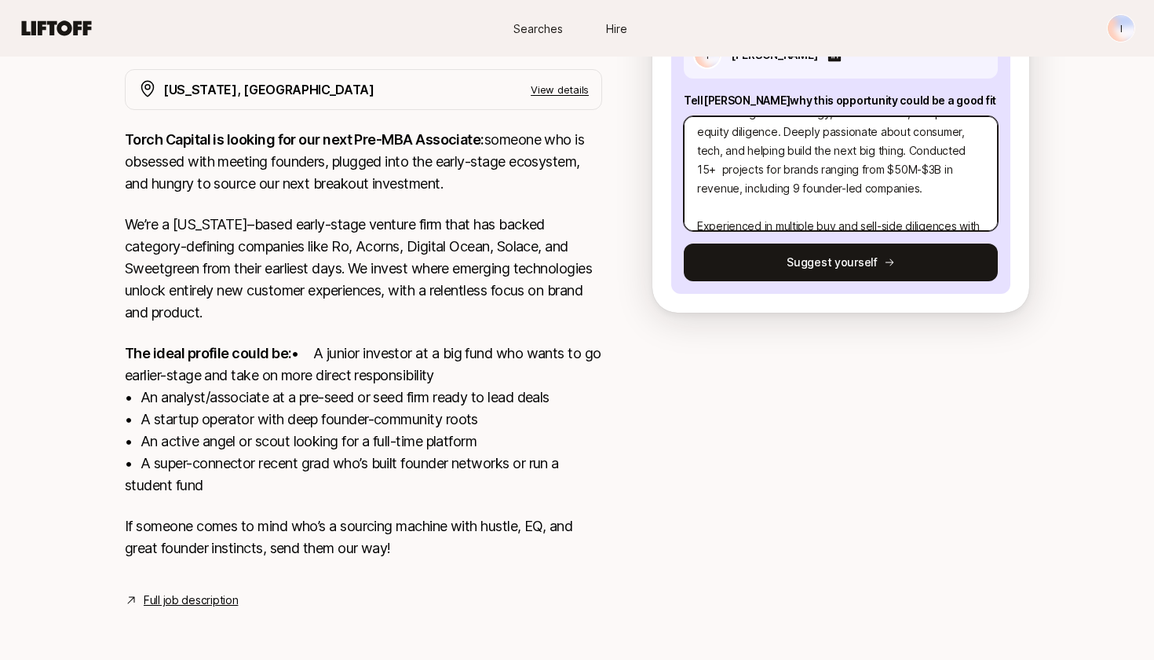
type textarea "exBCG consultant (NY Office) with strong expertise in consumer growth strategy,…"
type textarea "x"
type textarea "exBCG consultant (NY Office) with strong expertise in consumer growth strategy,…"
type textarea "x"
type textarea "exBCG consultant (NY Office) with strong expertise in consumer growth strategy,…"
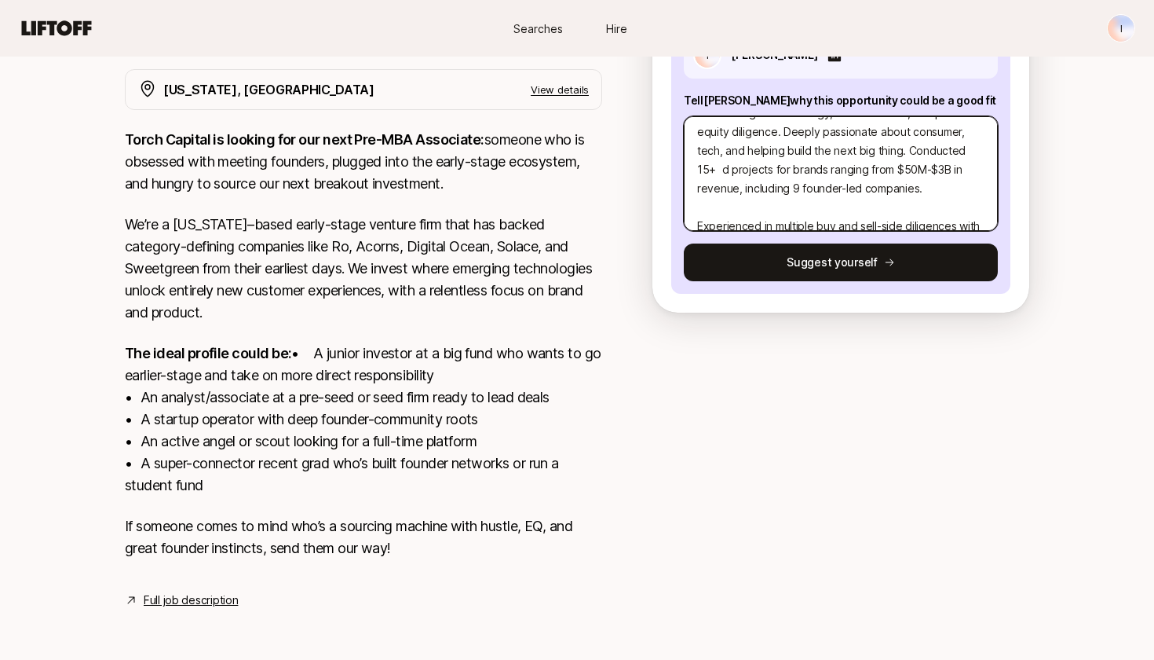
type textarea "x"
type textarea "exBCG consultant (NY Office) with strong expertise in consumer growth strategy,…"
type textarea "x"
type textarea "exBCG consultant (NY Office) with strong expertise in consumer growth strategy,…"
type textarea "x"
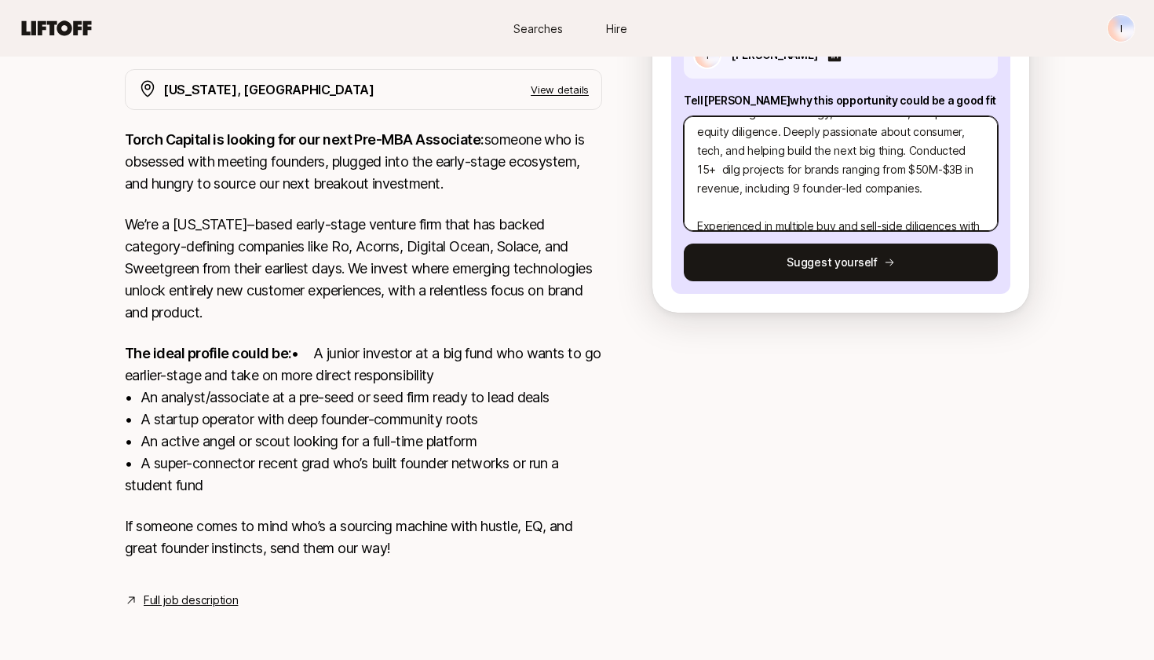
type textarea "exBCG consultant (NY Office) with strong expertise in consumer growth strategy,…"
type textarea "x"
type textarea "exBCG consultant (NY Office) with strong expertise in consumer growth strategy,…"
type textarea "x"
type textarea "exBCG consultant (NY Office) with strong expertise in consumer growth strategy,…"
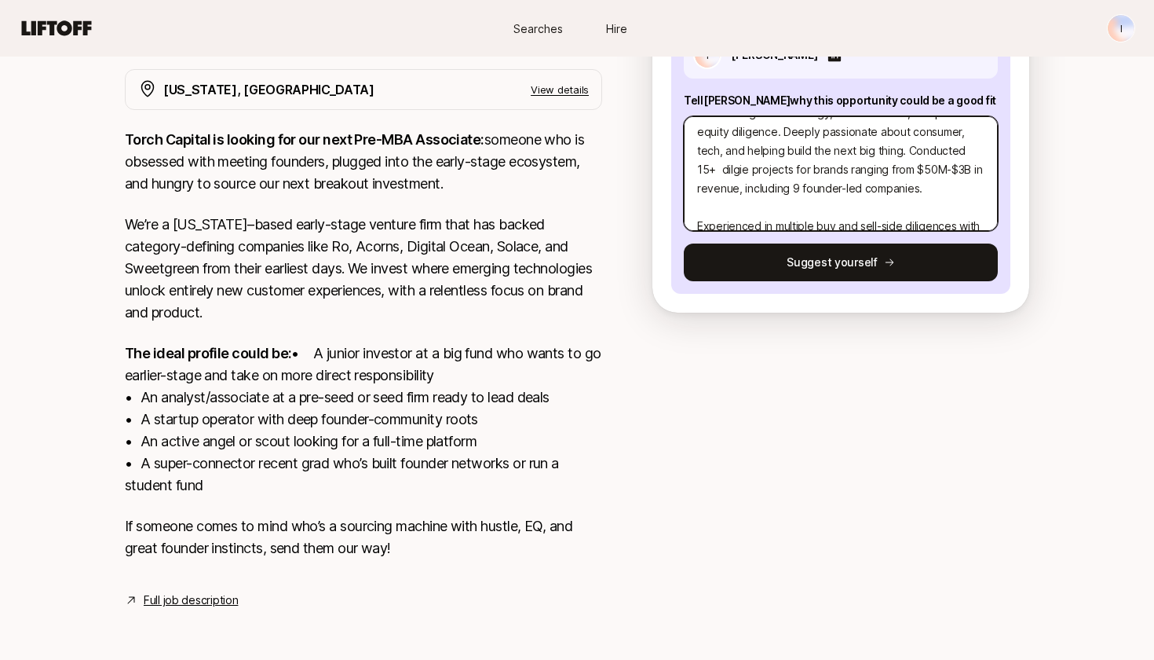
type textarea "x"
type textarea "exBCG consultant (NY Office) with strong expertise in consumer growth strategy,…"
type textarea "x"
type textarea "exBCG consultant (NY Office) with strong expertise in consumer growth strategy,…"
type textarea "x"
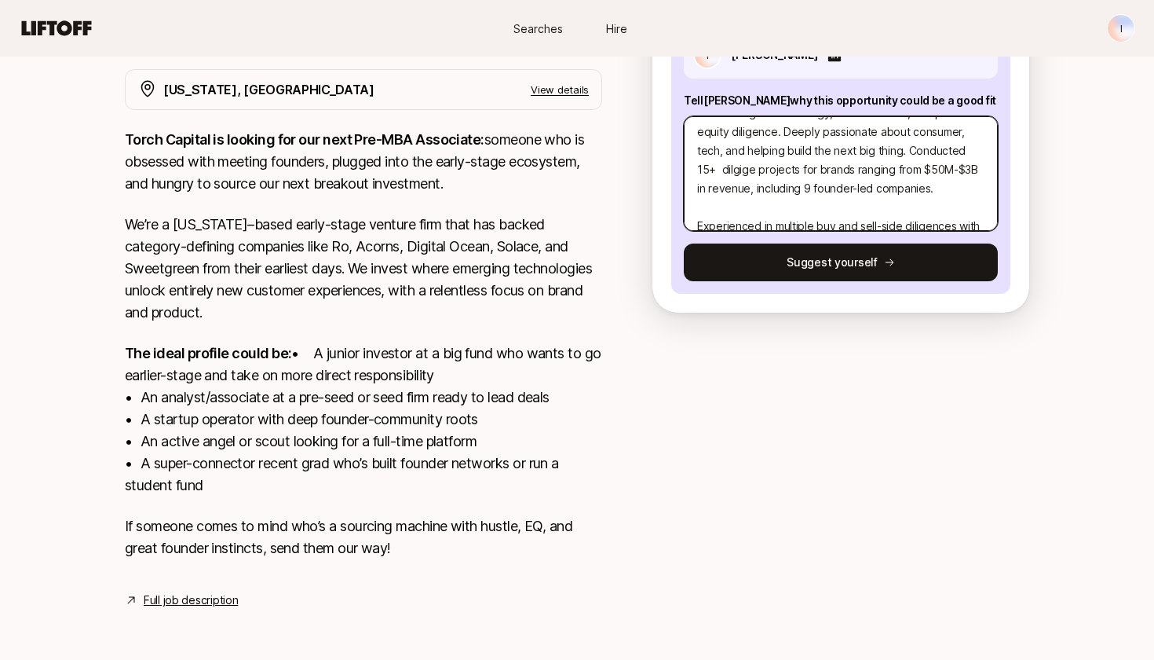
type textarea "exBCG consultant (NY Office) with strong expertise in consumer growth strategy,…"
type textarea "x"
type textarea "exBCG consultant (NY Office) with strong expertise in consumer growth strategy,…"
type textarea "x"
type textarea "exBCG consultant (NY Office) with strong expertise in consumer growth strategy,…"
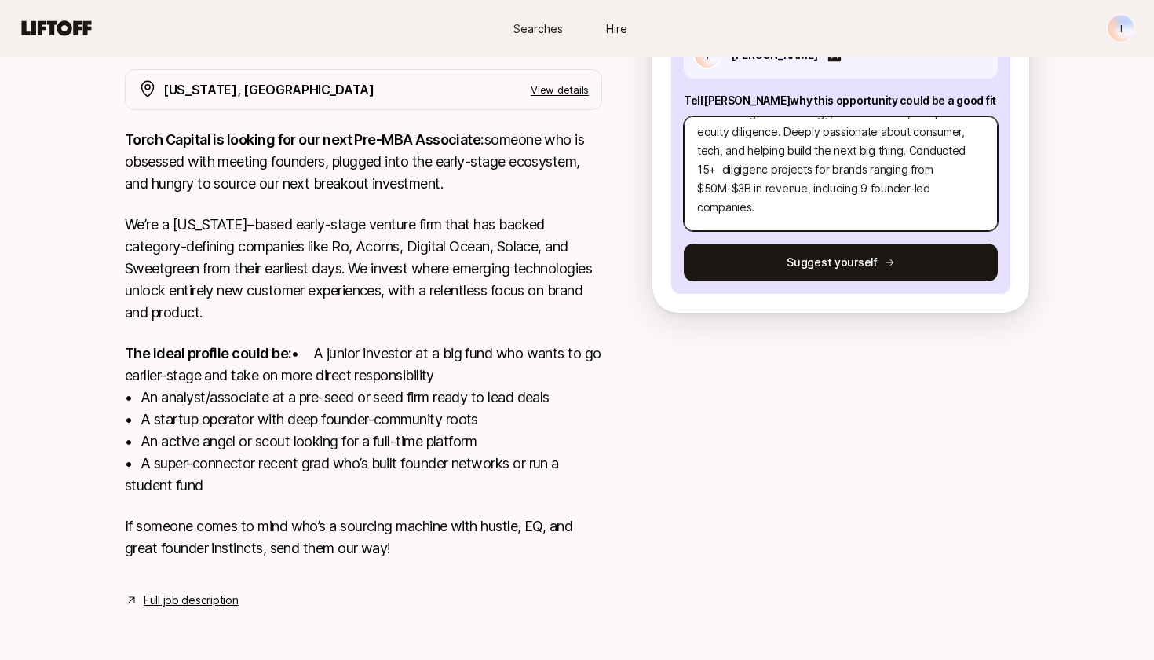
type textarea "x"
type textarea "exBCG consultant (NY Office) with strong expertise in consumer growth strategy,…"
type textarea "x"
click at [726, 152] on textarea "exBCG consultant (NY Office) with strong expertise in consumer growth strategy,…" at bounding box center [841, 173] width 314 height 115
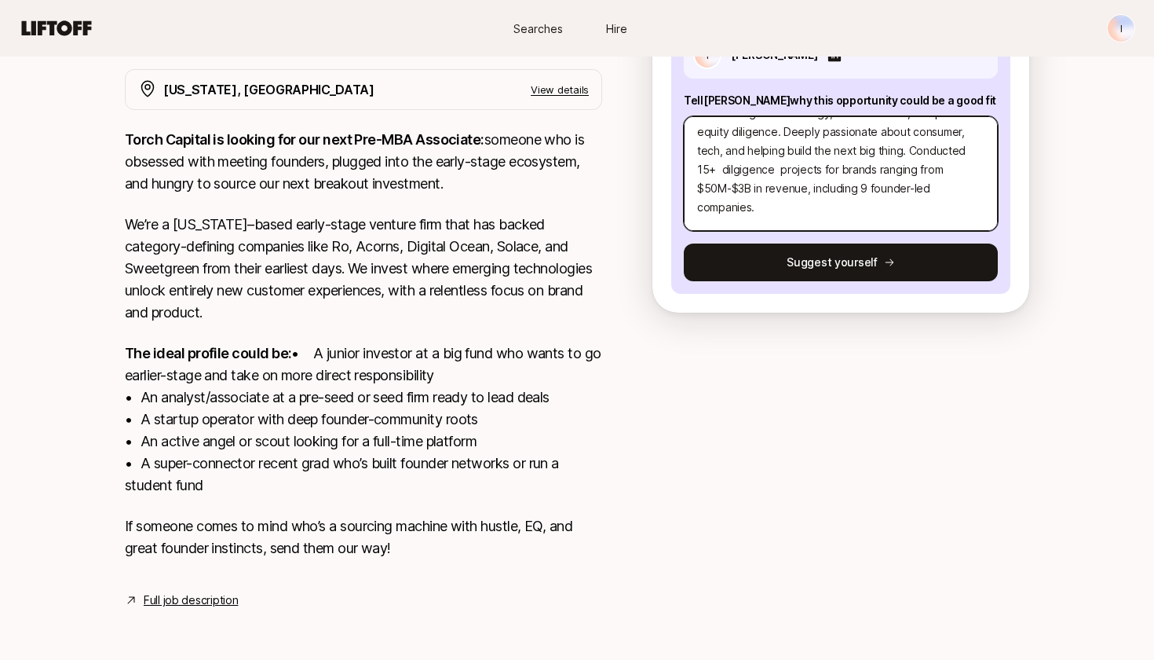
type textarea "exBCG consultant (NY Office) with strong expertise in consumer growth strategy,…"
type textarea "x"
type textarea "exBCG consultant (NY Office) with strong expertise in consumer growth strategy,…"
type textarea "x"
type textarea "exBCG consultant (NY Office) with strong expertise in consumer growth strategy,…"
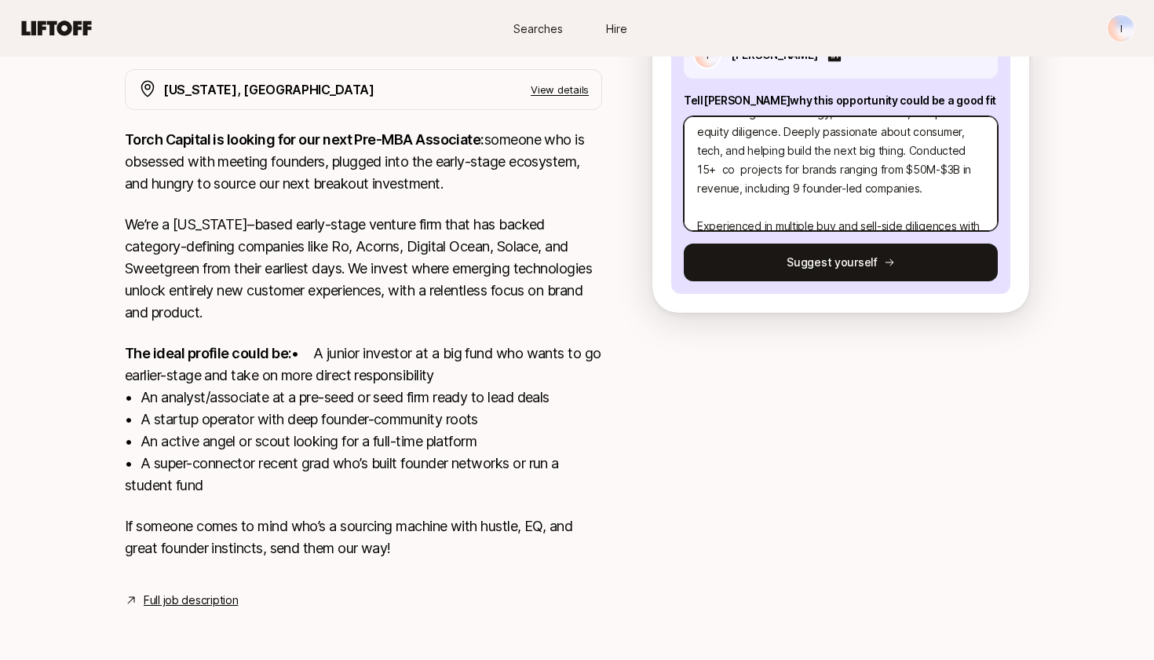
type textarea "x"
type textarea "exBCG consultant (NY Office) with strong expertise in consumer growth strategy,…"
type textarea "x"
type textarea "exBCG consultant (NY Office) with strong expertise in consumer growth strategy,…"
type textarea "x"
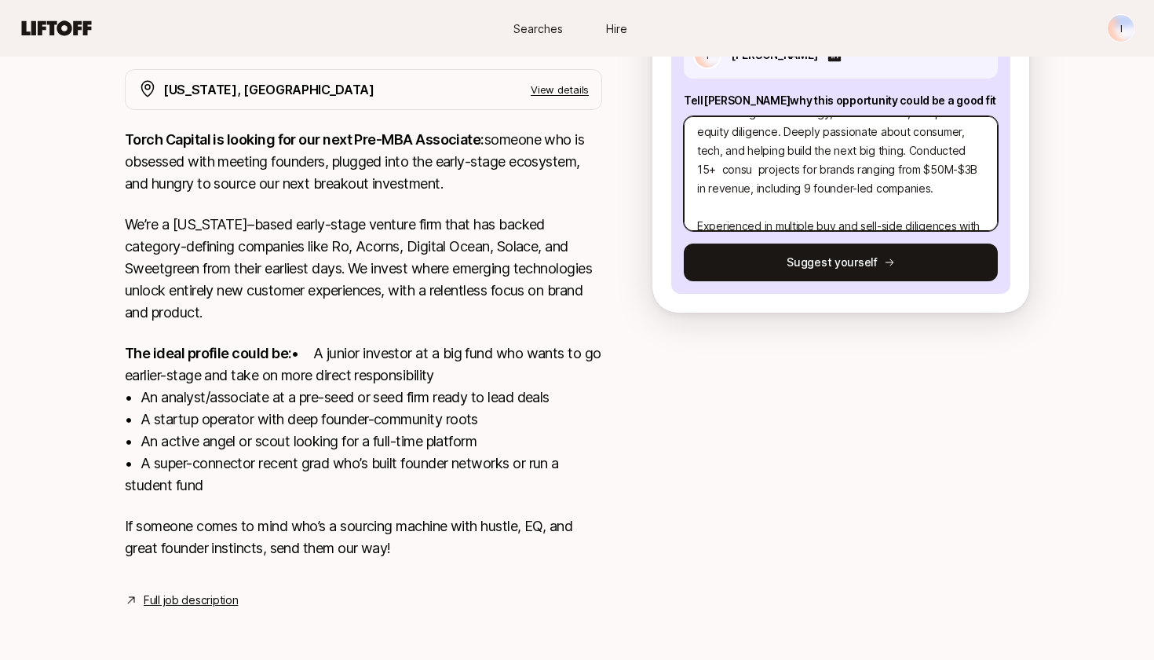
type textarea "exBCG consultant (NY Office) with strong expertise in consumer growth strategy,…"
type textarea "x"
type textarea "exBCG consultant (NY Office) with strong expertise in consumer growth strategy,…"
type textarea "x"
type textarea "exBCG consultant (NY Office) with strong expertise in consumer growth strategy,…"
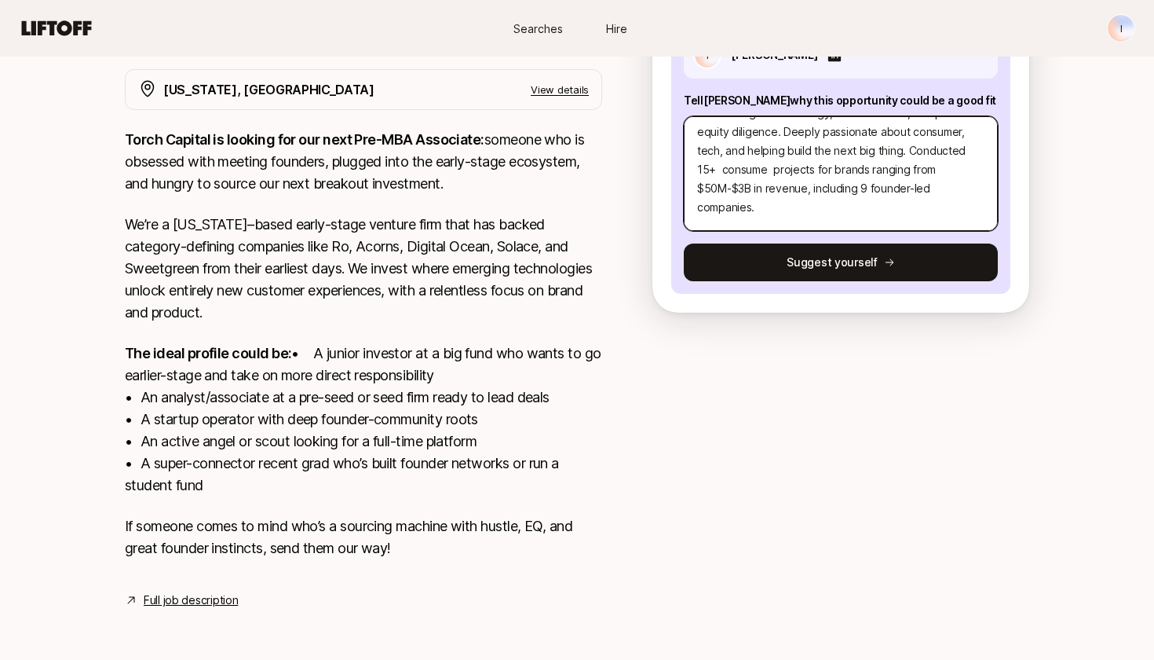
type textarea "x"
type textarea "exBCG consultant (NY Office) with strong expertise in consumer growth strategy,…"
type textarea "x"
click at [908, 174] on textarea "exBCG consultant (NY Office) with strong expertise in consumer growth strategy,…" at bounding box center [841, 173] width 314 height 115
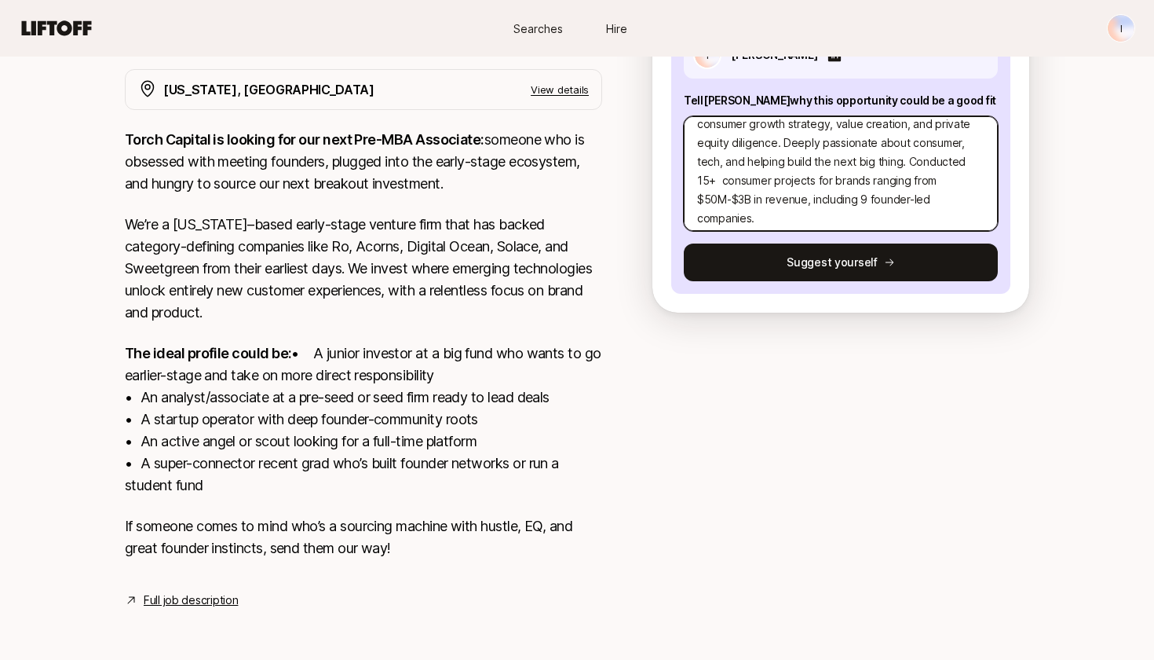
scroll to position [33, 0]
click at [788, 157] on textarea "exBCG consultant (NY Office) with strong expertise in consumer growth strategy,…" at bounding box center [841, 173] width 314 height 115
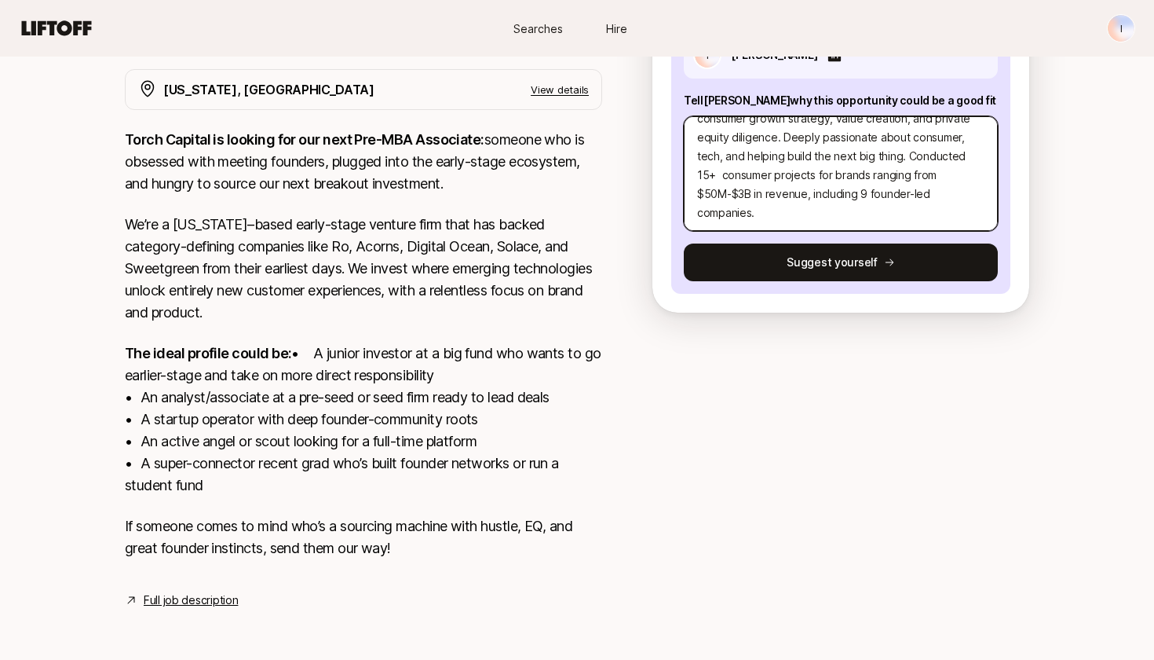
scroll to position [43, 0]
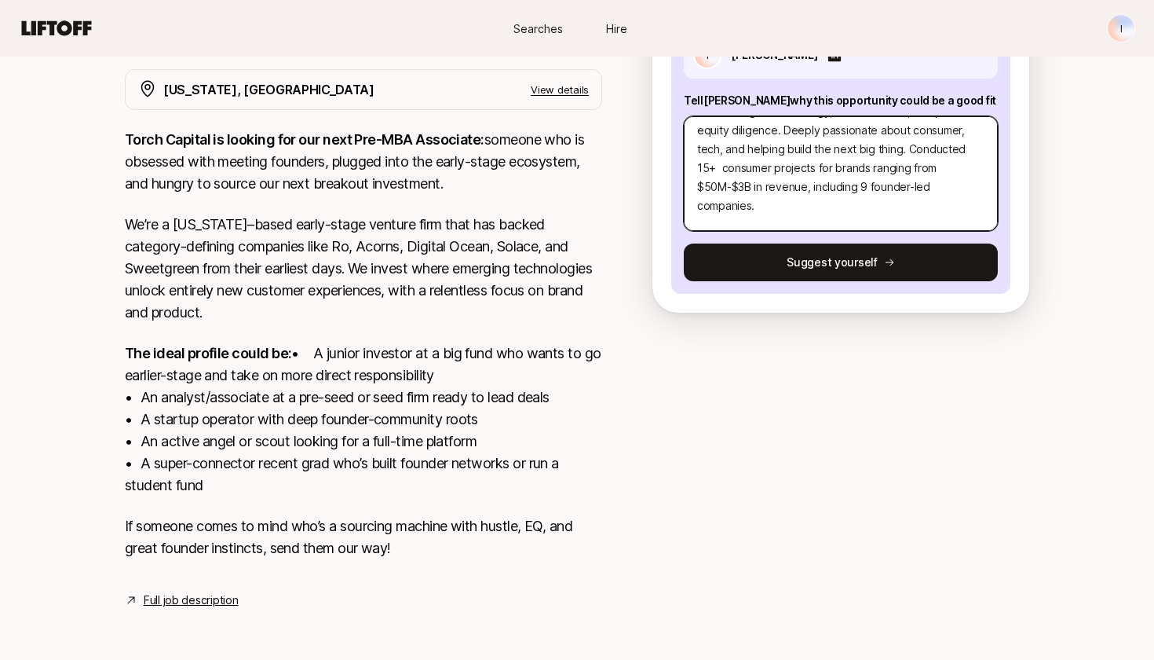
type textarea "exBCG consultant (NY Office) with strong expertise in consumer growth strategy,…"
type textarea "x"
type textarea "exBCG consultant (NY Office) with strong expertise in consumer growth strategy,…"
type textarea "x"
type textarea "exBCG consultant (NY Office) with strong expertise in consumer growth strategy,…"
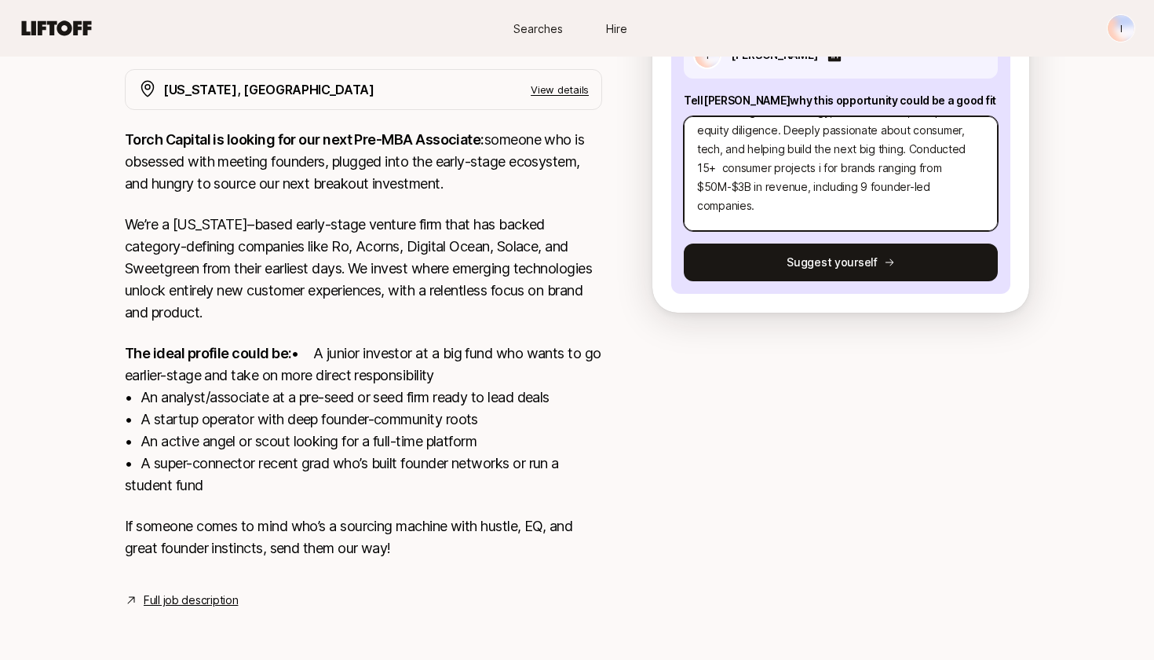
type textarea "x"
type textarea "exBCG consultant (NY Office) with strong expertise in consumer growth strategy,…"
type textarea "x"
drag, startPoint x: 906, startPoint y: 148, endPoint x: 961, endPoint y: 130, distance: 57.9
click at [961, 130] on textarea "exBCG consultant (NY Office) with strong expertise in consumer growth strategy,…" at bounding box center [841, 173] width 314 height 115
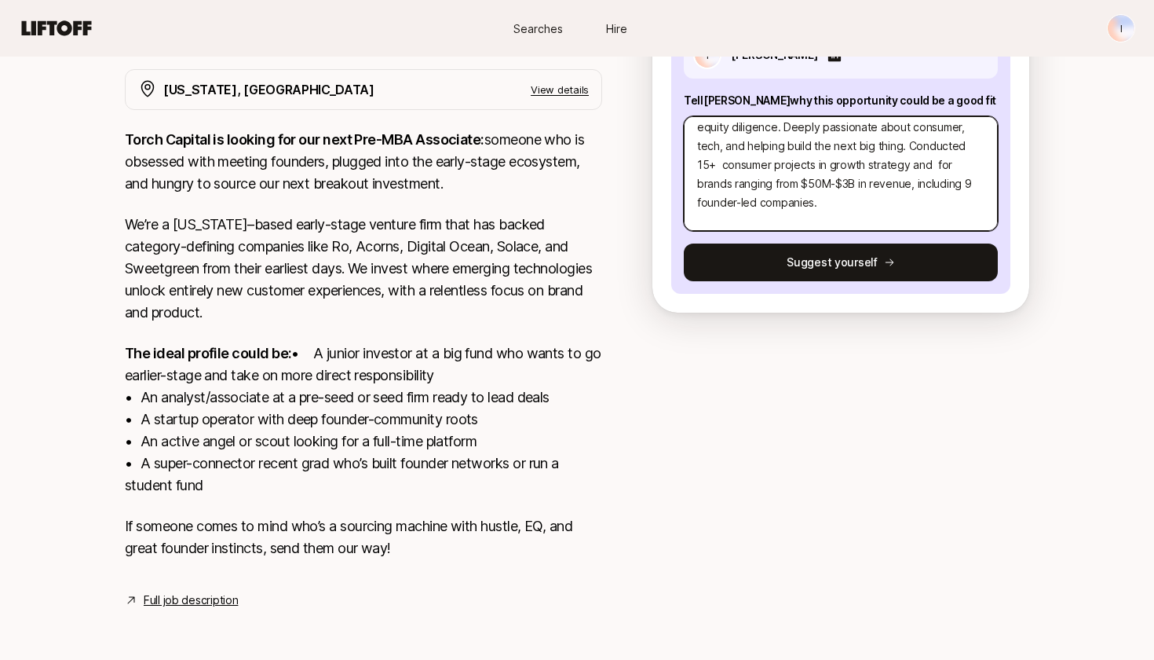
scroll to position [310, 0]
click at [893, 135] on textarea "exBCG consultant (NY Office) with strong expertise in consumer growth strategy,…" at bounding box center [841, 173] width 314 height 115
drag, startPoint x: 909, startPoint y: 147, endPoint x: 966, endPoint y: 129, distance: 60.1
click at [966, 129] on textarea "exBCG consultant (NY Office) with strong expertise in consumer growth strategy,…" at bounding box center [841, 173] width 314 height 115
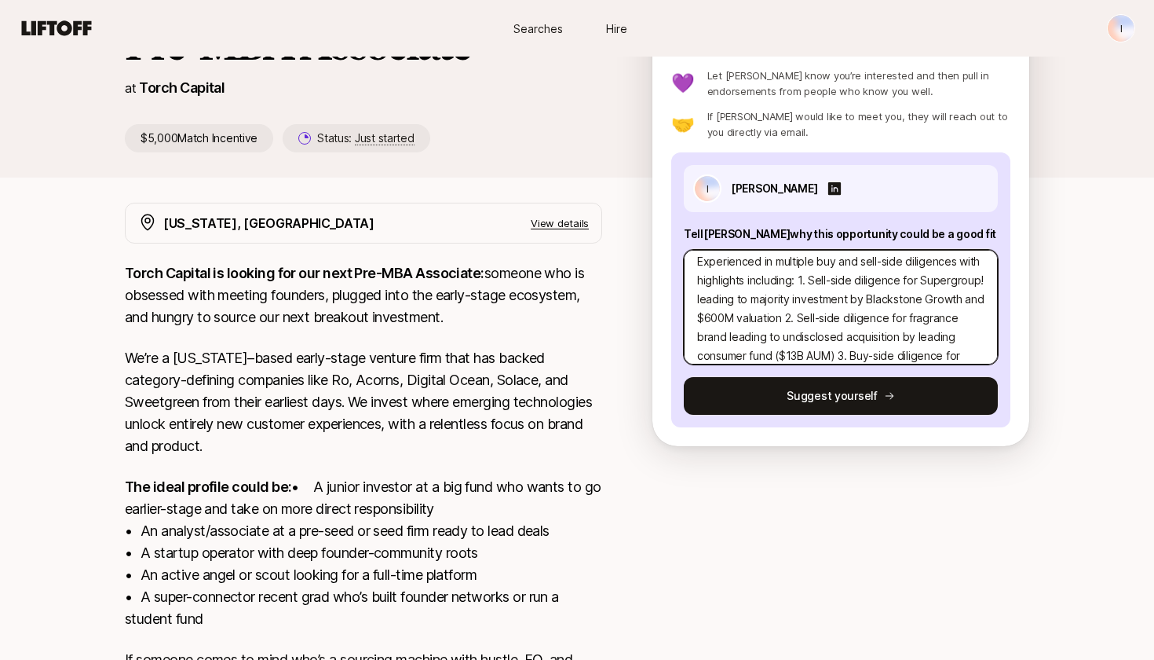
scroll to position [157, 0]
drag, startPoint x: 810, startPoint y: 262, endPoint x: 695, endPoint y: 263, distance: 115.4
click at [695, 263] on textarea "exBCG consultant (NY Office) with strong expertise in consumer growth strategy,…" at bounding box center [841, 307] width 314 height 115
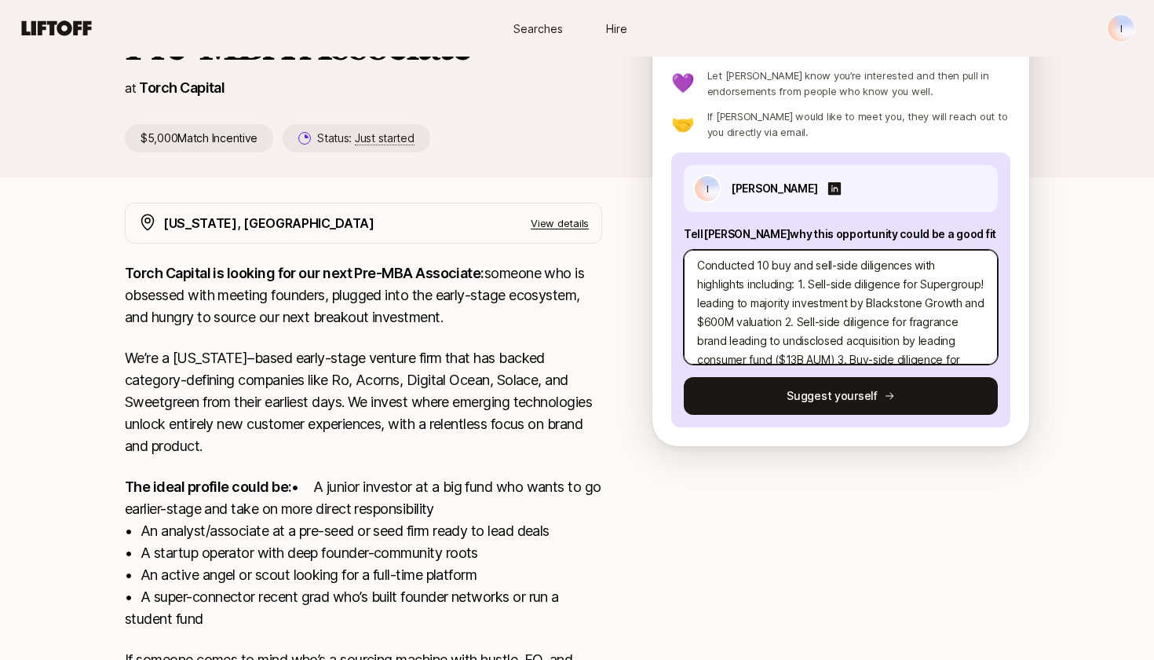
scroll to position [144, 0]
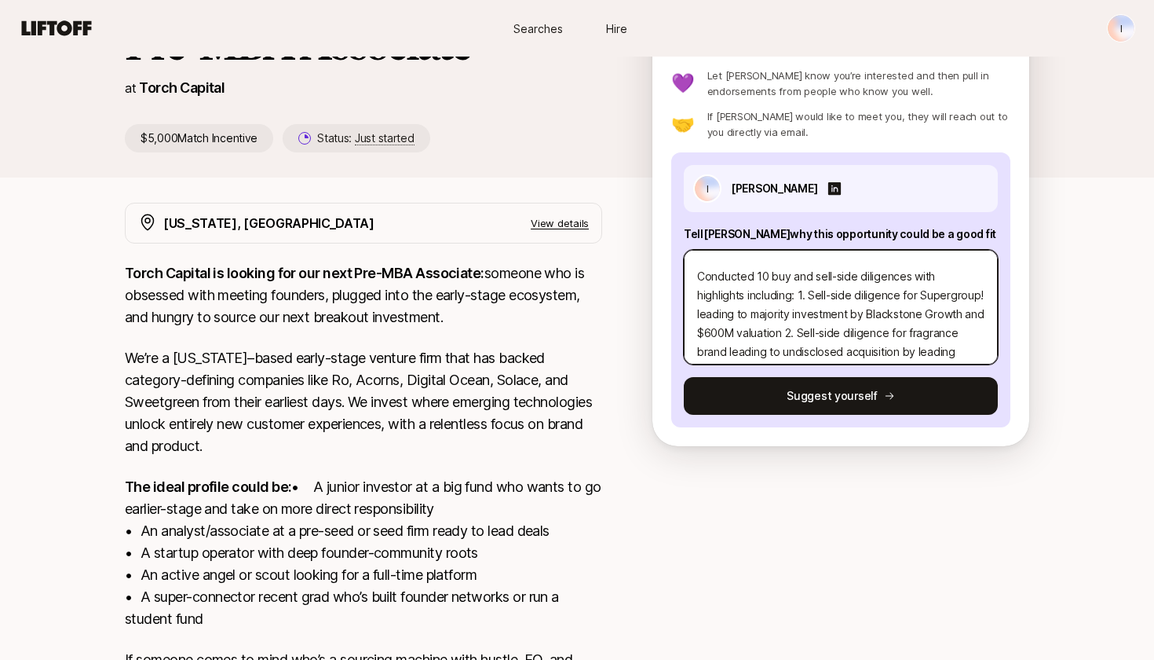
click at [911, 276] on textarea "exBCG consultant (NY Office) with strong expertise in consumer growth strategy,…" at bounding box center [841, 307] width 314 height 115
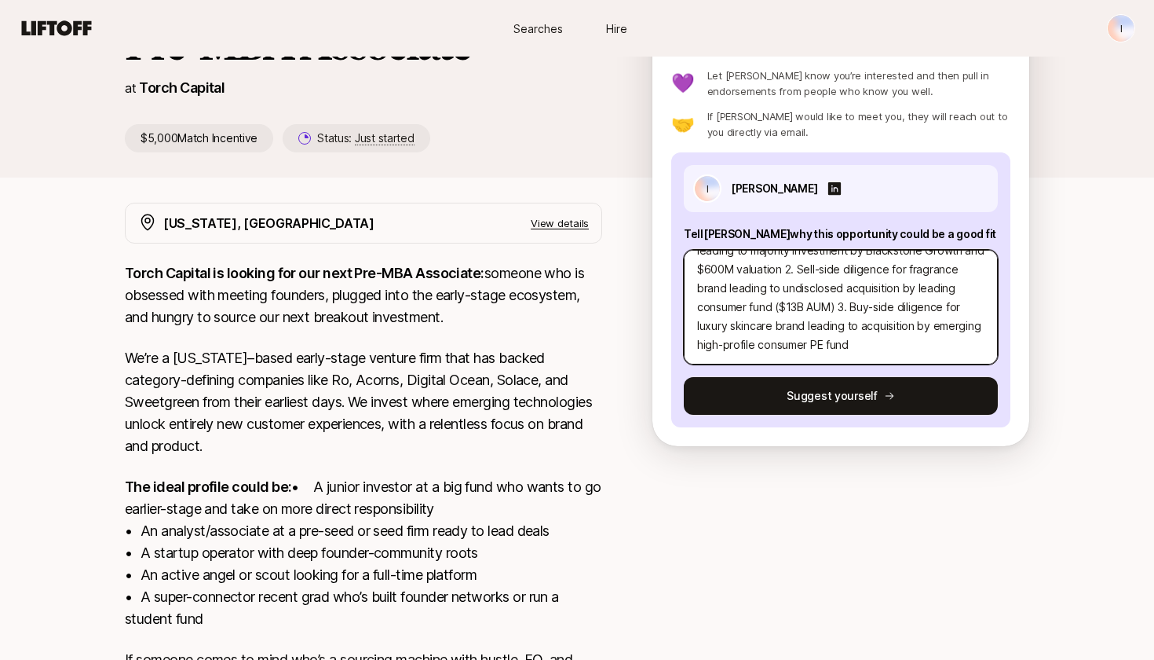
scroll to position [207, 0]
click at [847, 342] on textarea "exBCG consultant (NY Office) with strong expertise in consumer growth strategy,…" at bounding box center [841, 307] width 314 height 115
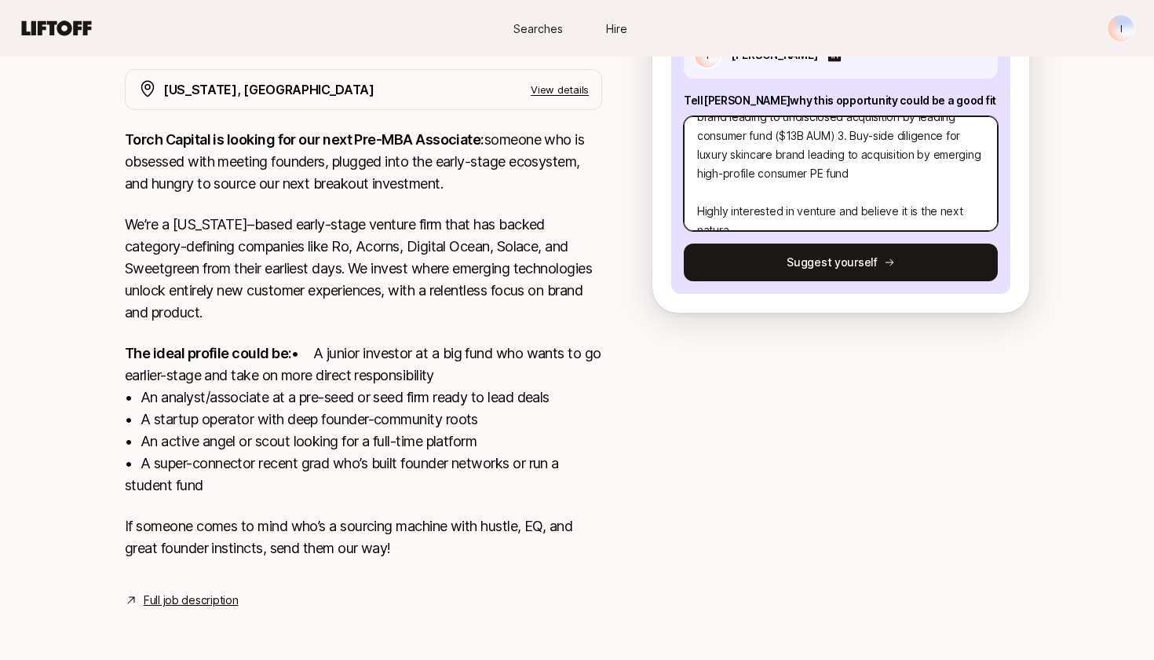
scroll to position [264, 0]
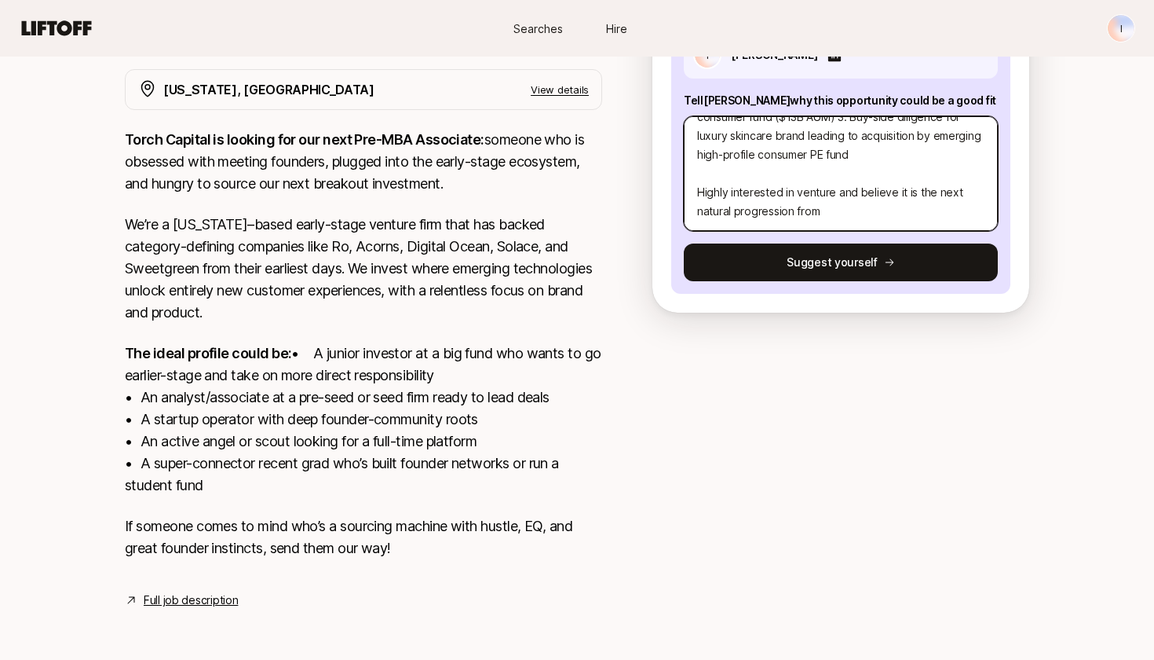
drag, startPoint x: 910, startPoint y: 192, endPoint x: 858, endPoint y: 172, distance: 56.4
click at [858, 172] on textarea "exBCG consultant (NY Office) with strong expertise in consumer growth strategy,…" at bounding box center [841, 173] width 314 height 115
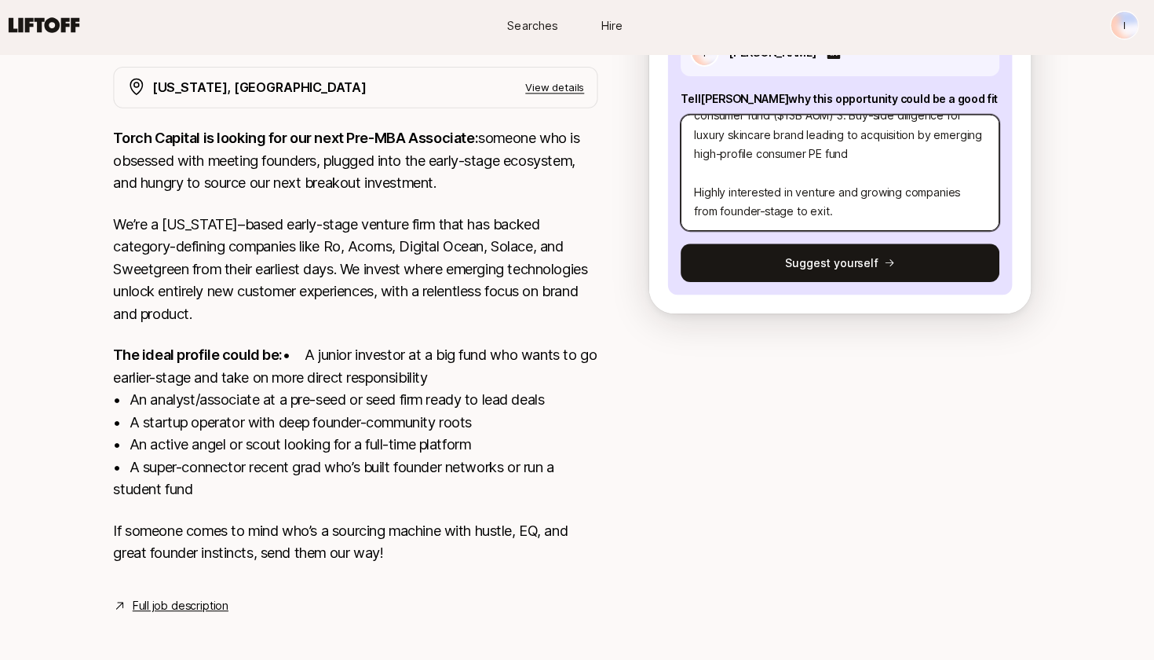
drag, startPoint x: 752, startPoint y: 185, endPoint x: 667, endPoint y: 185, distance: 84.8
click at [671, 185] on div "I Isabella Urdahl Tell Katie why this opportunity could be a good fit exBCG con…" at bounding box center [840, 156] width 339 height 275
click at [826, 193] on textarea "exBCG consultant (NY Office) with strong expertise in consumer growth strategy,…" at bounding box center [841, 173] width 314 height 115
drag, startPoint x: 873, startPoint y: 180, endPoint x: 771, endPoint y: 181, distance: 102.1
click at [771, 181] on textarea "exBCG consultant (NY Office) with strong expertise in consumer growth strategy,…" at bounding box center [841, 173] width 314 height 115
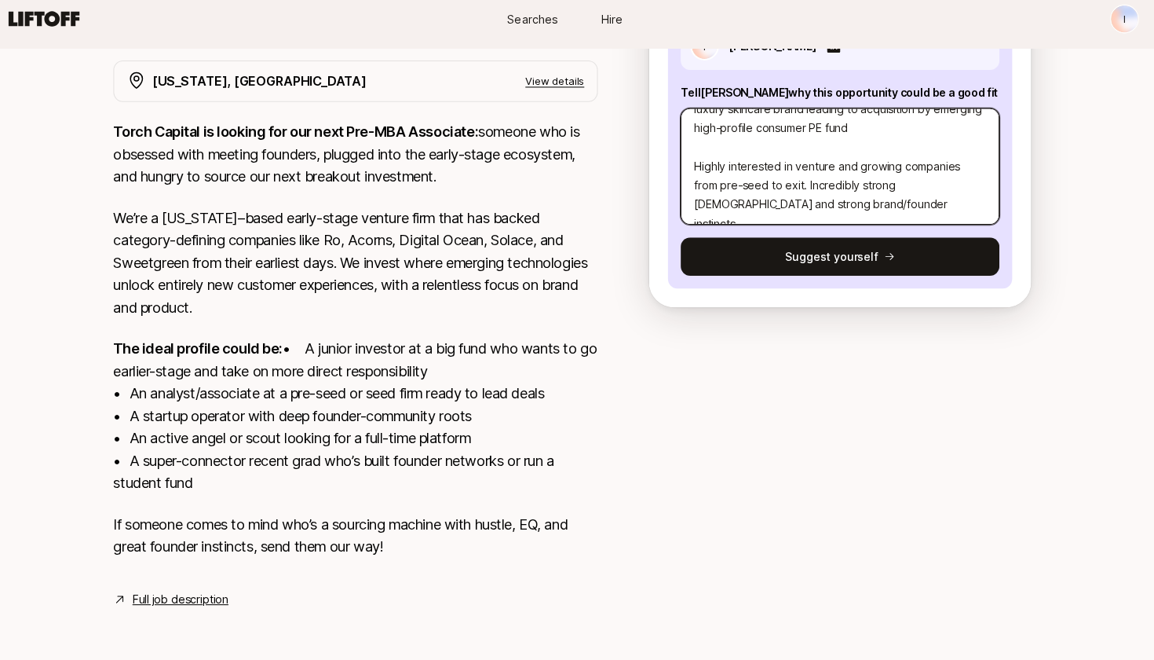
scroll to position [314, 0]
click at [909, 162] on textarea "exBCG consultant (NY Office) with strong expertise in consumer growth strategy,…" at bounding box center [841, 173] width 314 height 115
click at [911, 164] on textarea "exBCG consultant (NY Office) with strong expertise in consumer growth strategy,…" at bounding box center [841, 173] width 314 height 115
click at [837, 162] on textarea "exBCG consultant (NY Office) with strong expertise in consumer growth strategy,…" at bounding box center [841, 173] width 314 height 115
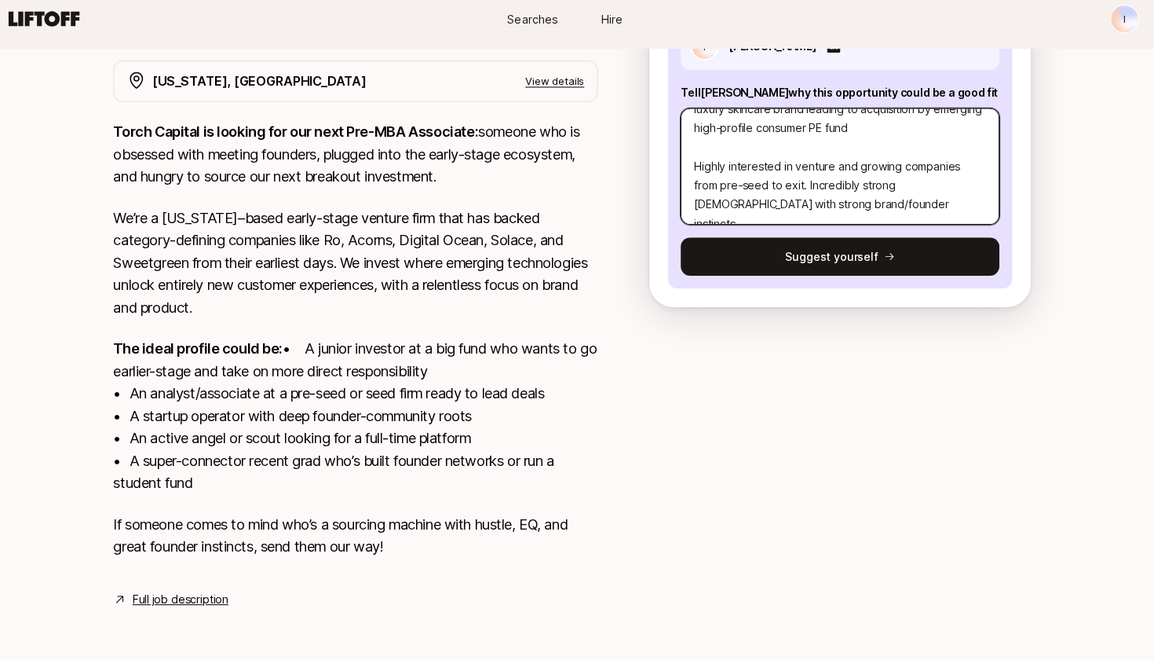
click at [837, 162] on textarea "exBCG consultant (NY Office) with strong expertise in consumer growth strategy,…" at bounding box center [841, 173] width 314 height 115
click at [836, 163] on textarea "exBCG consultant (NY Office) with strong expertise in consumer growth strategy,…" at bounding box center [841, 173] width 314 height 115
drag, startPoint x: 884, startPoint y: 161, endPoint x: 770, endPoint y: 160, distance: 113.9
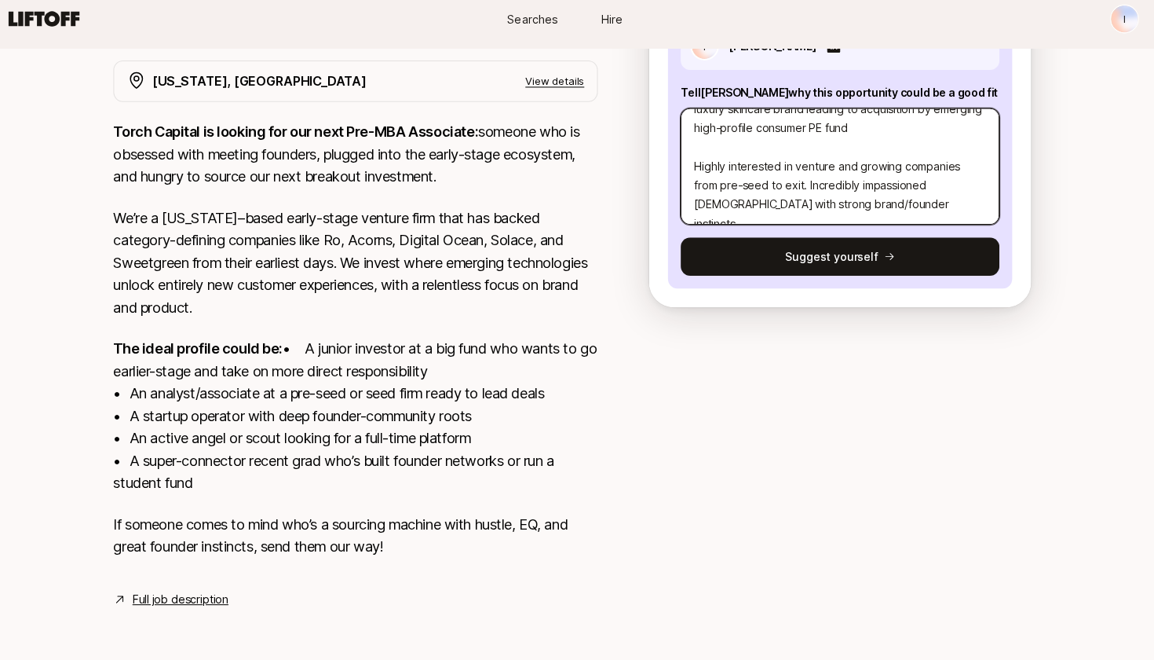
click at [770, 160] on textarea "exBCG consultant (NY Office) with strong expertise in consumer growth strategy,…" at bounding box center [841, 173] width 314 height 115
drag, startPoint x: 770, startPoint y: 160, endPoint x: 865, endPoint y: 192, distance: 99.6
click at [865, 192] on textarea "exBCG consultant (NY Office) with strong expertise in consumer growth strategy,…" at bounding box center [841, 173] width 314 height 115
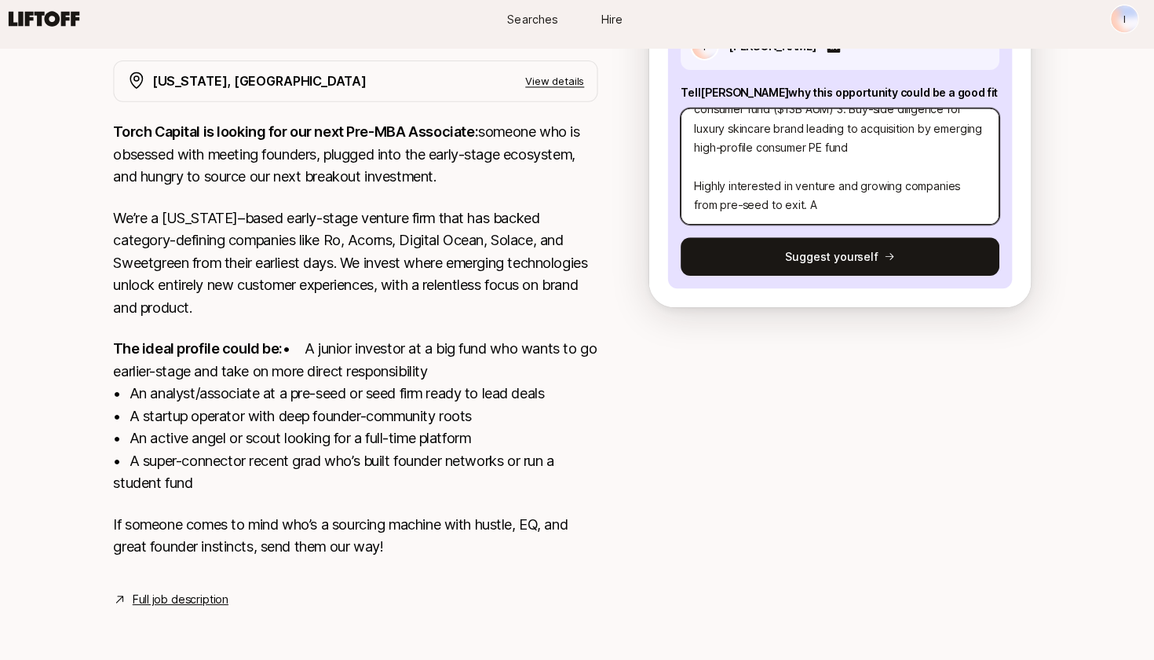
scroll to position [264, 0]
drag, startPoint x: 825, startPoint y: 179, endPoint x: 984, endPoint y: 178, distance: 158.6
click at [984, 178] on textarea "exBCG consultant (NY Office) with strong expertise in consumer growth strategy,…" at bounding box center [841, 173] width 314 height 115
drag, startPoint x: 865, startPoint y: 178, endPoint x: 1024, endPoint y: 177, distance: 158.6
click at [1025, 178] on div "Katie Reiner and Christopher Harper are looking for Pre-MBA Associate at Torch …" at bounding box center [577, 224] width 1154 height 845
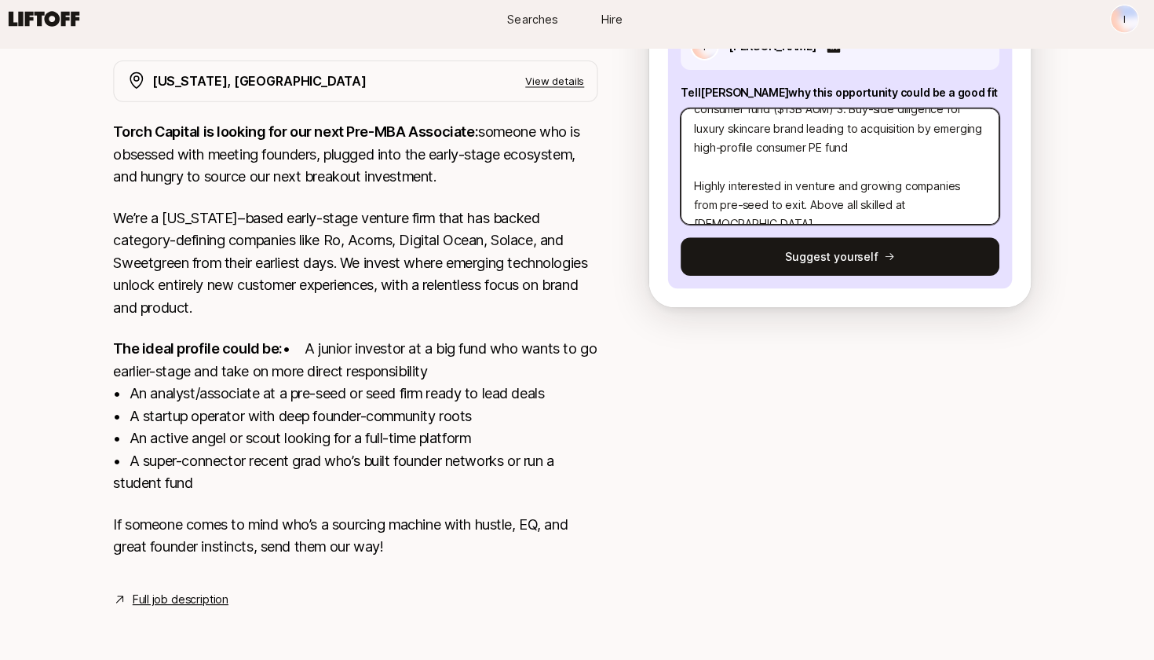
click at [912, 185] on textarea "exBCG consultant (NY Office) with strong expertise in consumer growth strategy,…" at bounding box center [841, 173] width 314 height 115
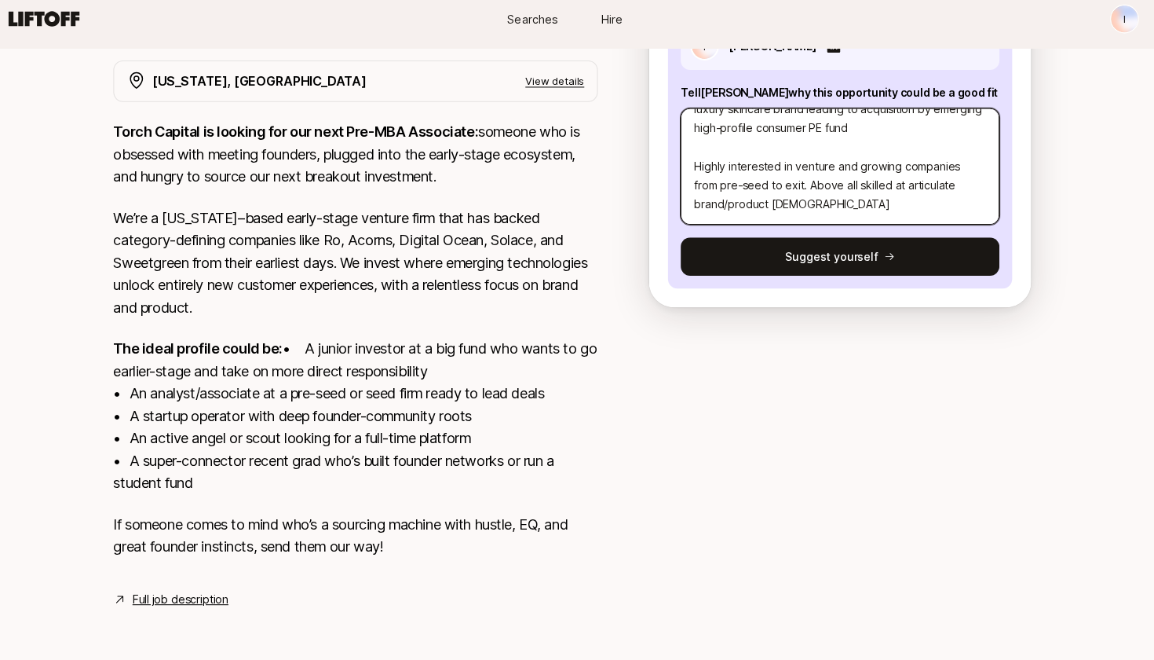
click at [835, 184] on textarea "exBCG consultant (NY Office) with strong expertise in consumer growth strategy,…" at bounding box center [841, 173] width 314 height 115
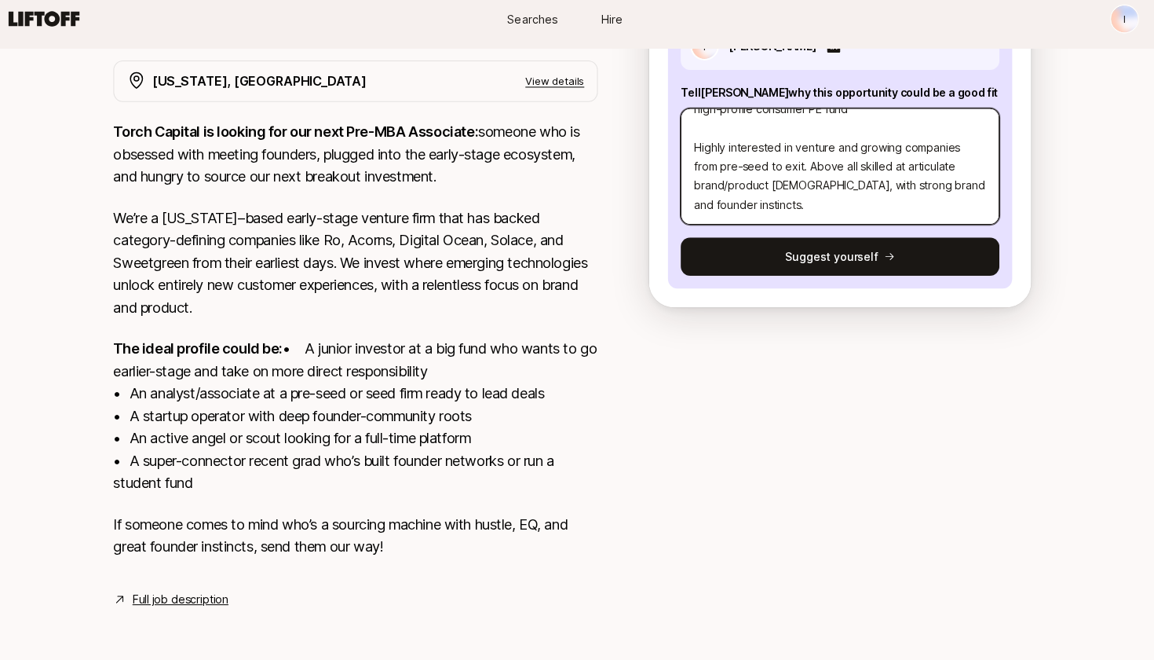
scroll to position [314, 0]
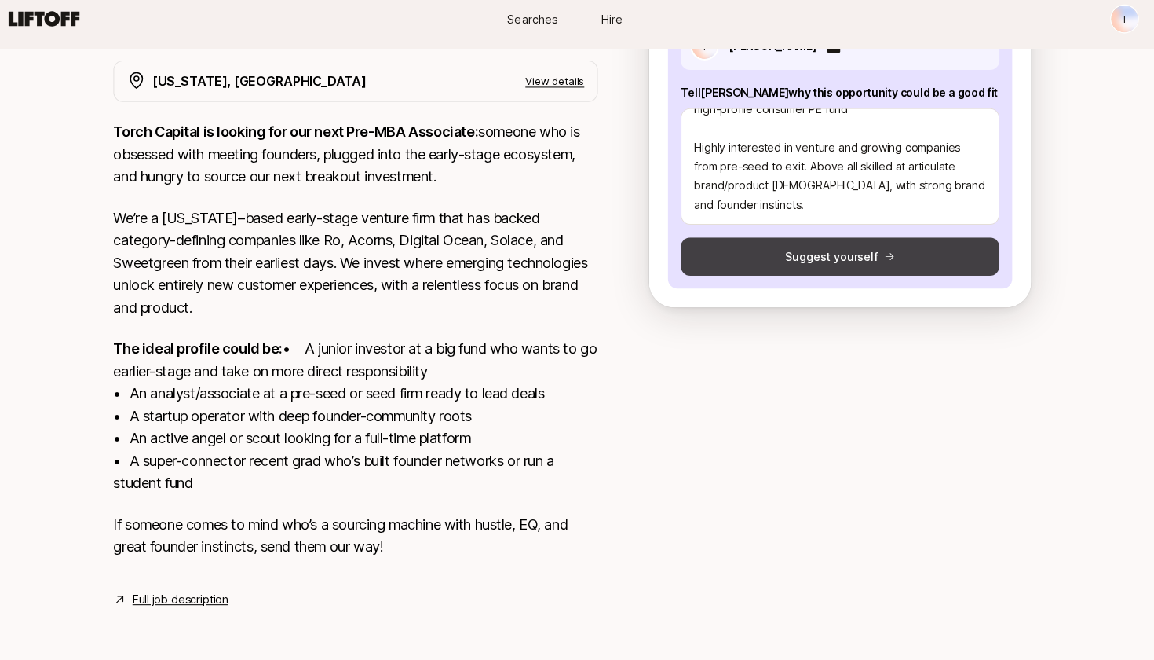
click at [826, 243] on button "Suggest yourself" at bounding box center [841, 262] width 314 height 38
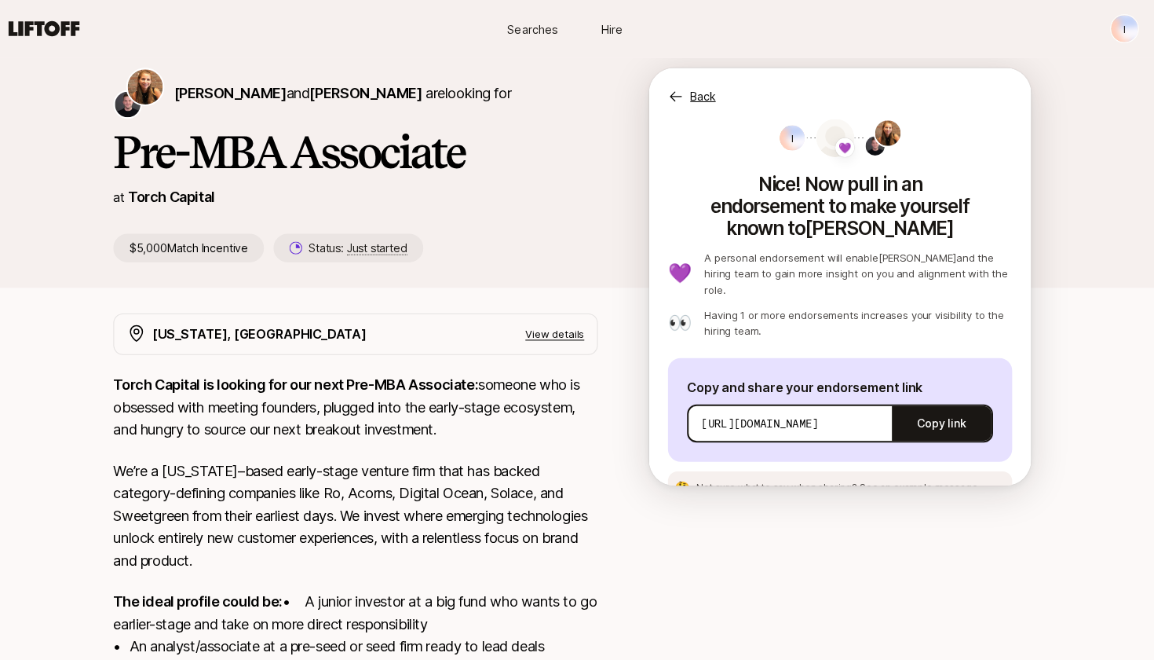
scroll to position [32, 0]
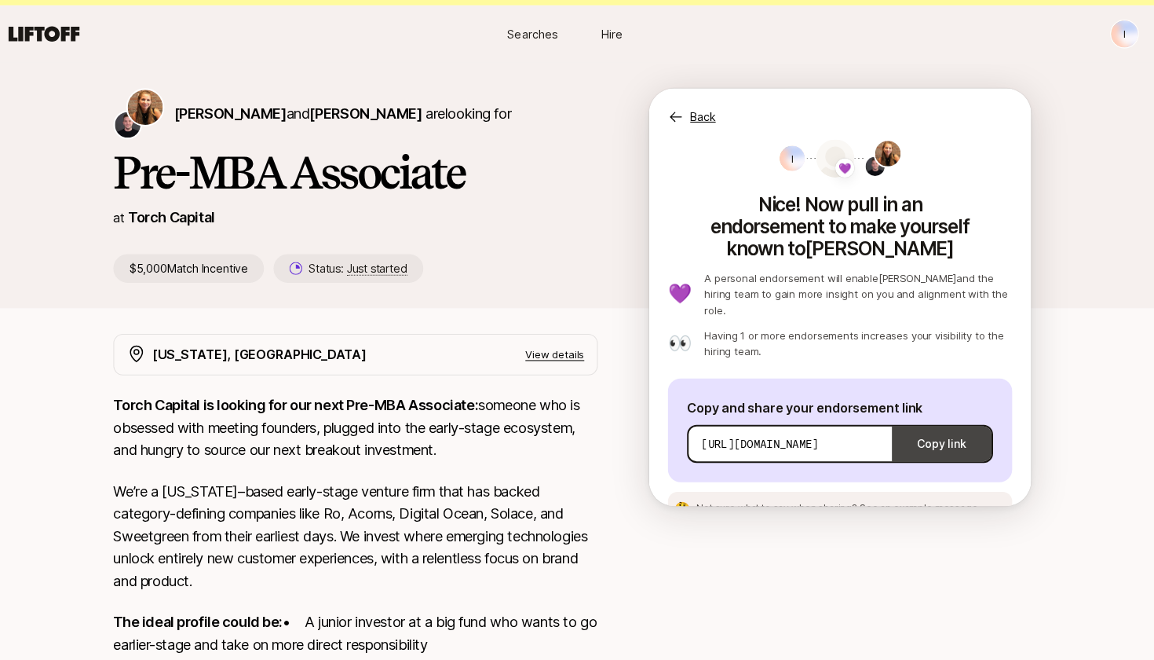
click at [939, 415] on button "Copy link" at bounding box center [941, 437] width 98 height 44
click at [918, 495] on span "See an example message" at bounding box center [918, 501] width 117 height 12
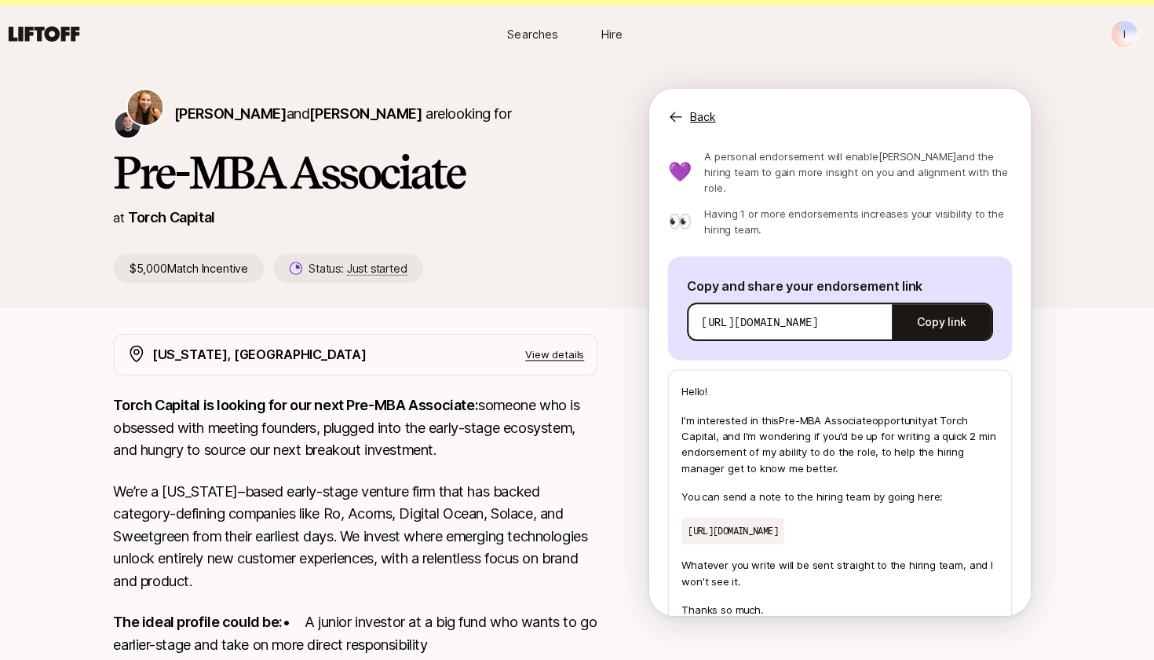
scroll to position [123, 0]
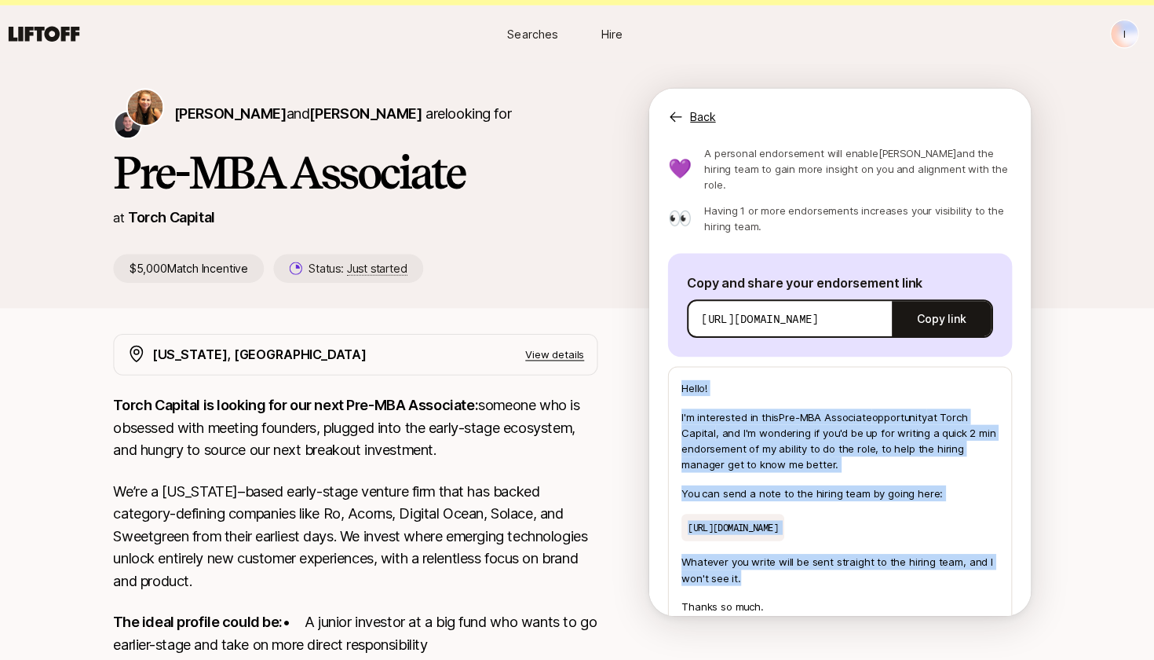
drag, startPoint x: 673, startPoint y: 344, endPoint x: 881, endPoint y: 555, distance: 296.5
click at [881, 555] on div "Hello! I'm interested in this Pre-MBA Associate opportunity at Torch Capital , …" at bounding box center [840, 508] width 339 height 295
copy div "Hello! I'm interested in this Pre-MBA Associate opportunity at Torch Capital , …"
click at [953, 292] on button "Copy link" at bounding box center [941, 314] width 98 height 44
click at [934, 292] on button "Copy link" at bounding box center [941, 314] width 98 height 44
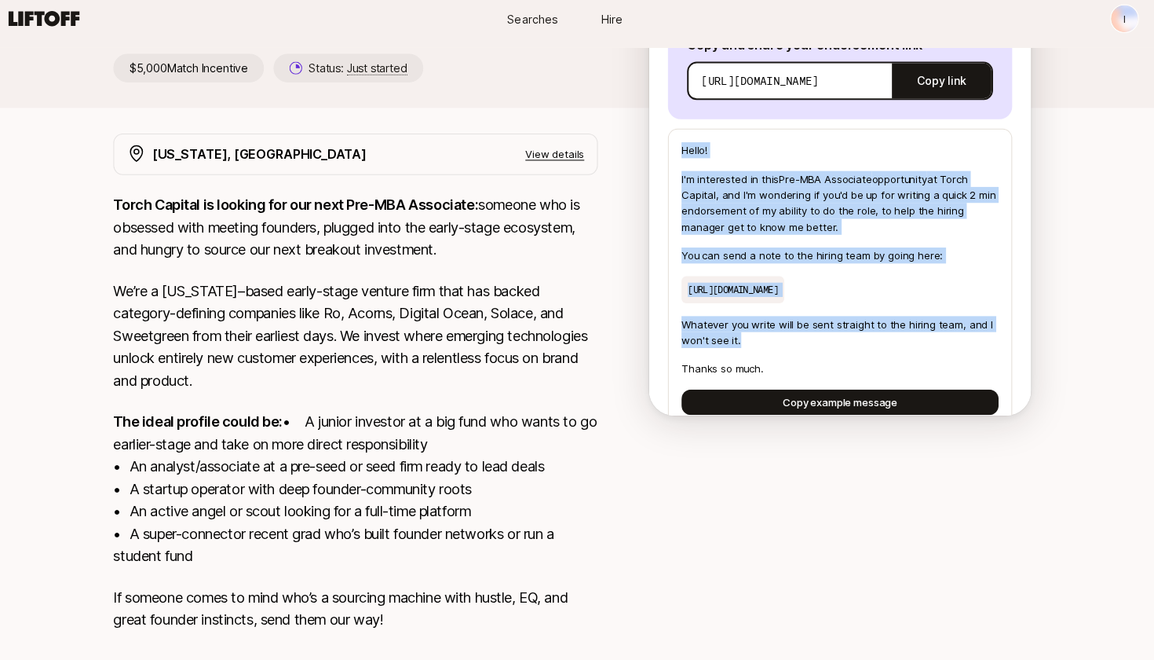
scroll to position [224, 0]
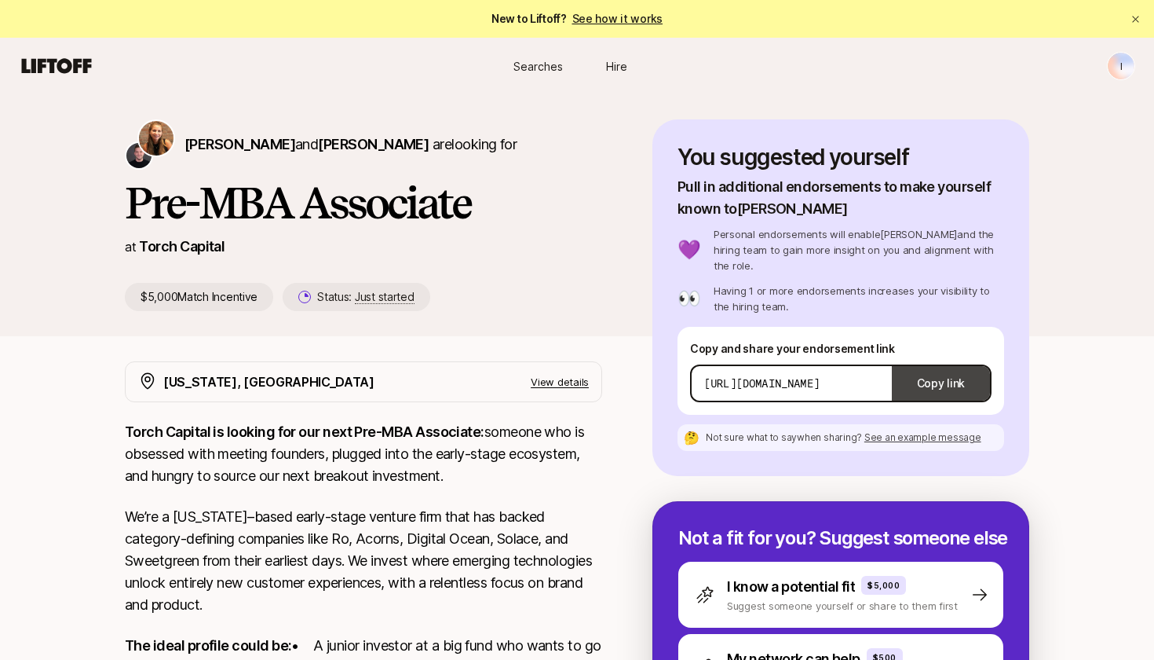
click at [971, 369] on button "Copy link" at bounding box center [941, 383] width 98 height 44
click at [928, 364] on button "Copy link" at bounding box center [941, 383] width 98 height 44
